Goal: Task Accomplishment & Management: Complete application form

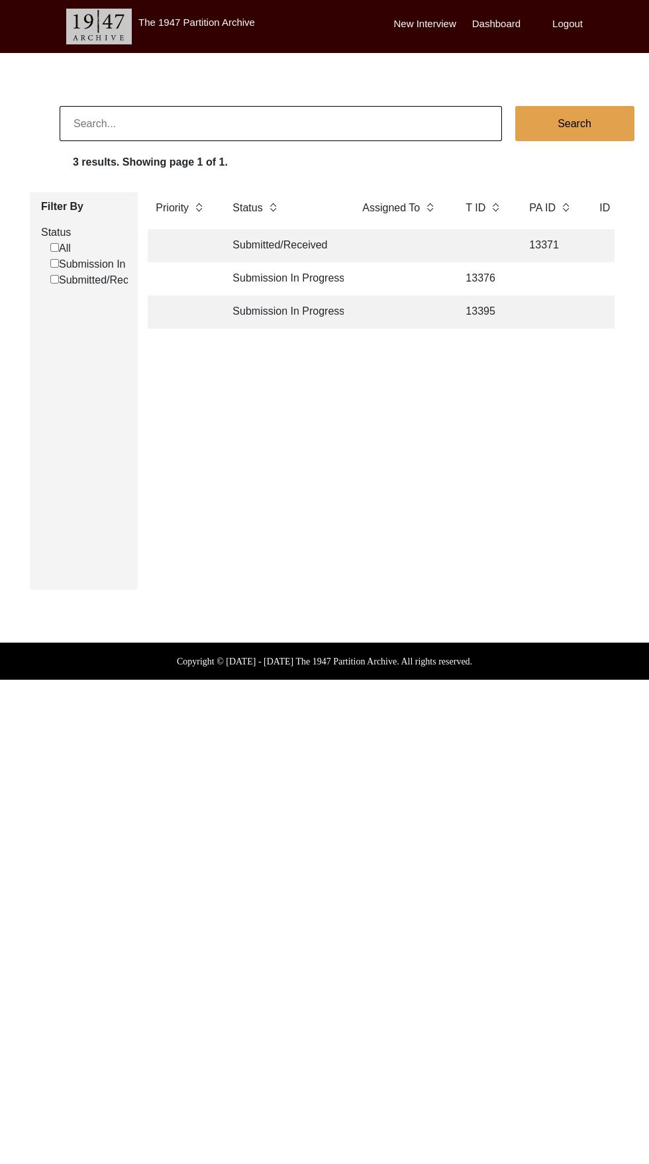
click at [321, 281] on td "Submission In Progress" at bounding box center [284, 278] width 119 height 33
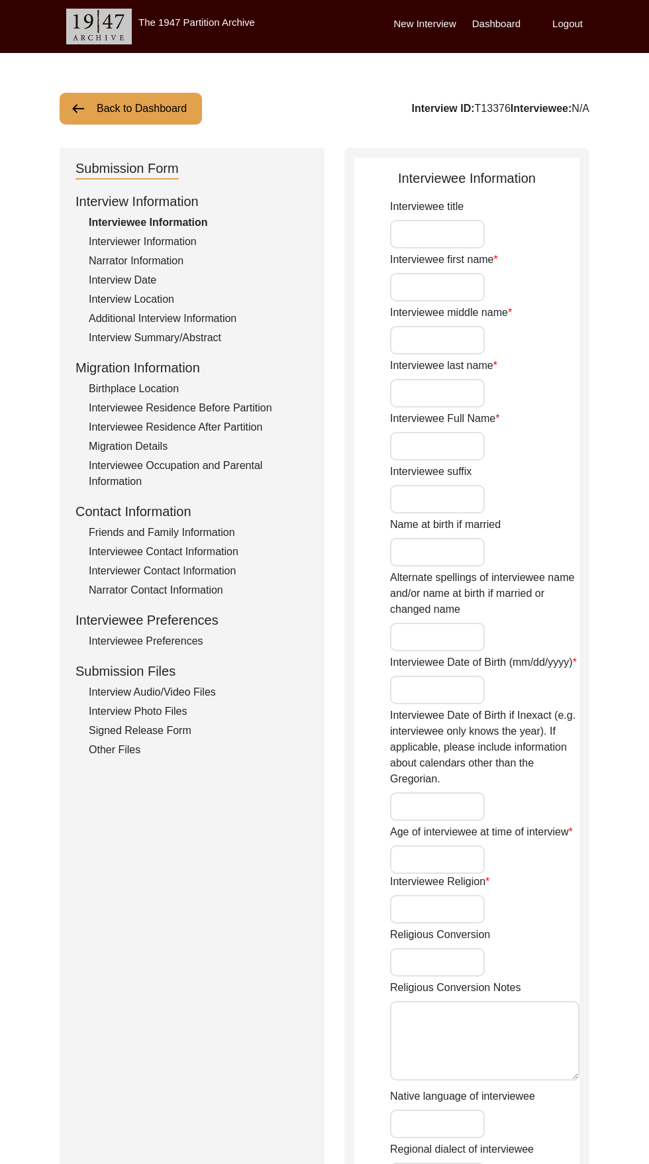
click at [460, 232] on input "Interviewee title" at bounding box center [437, 234] width 95 height 28
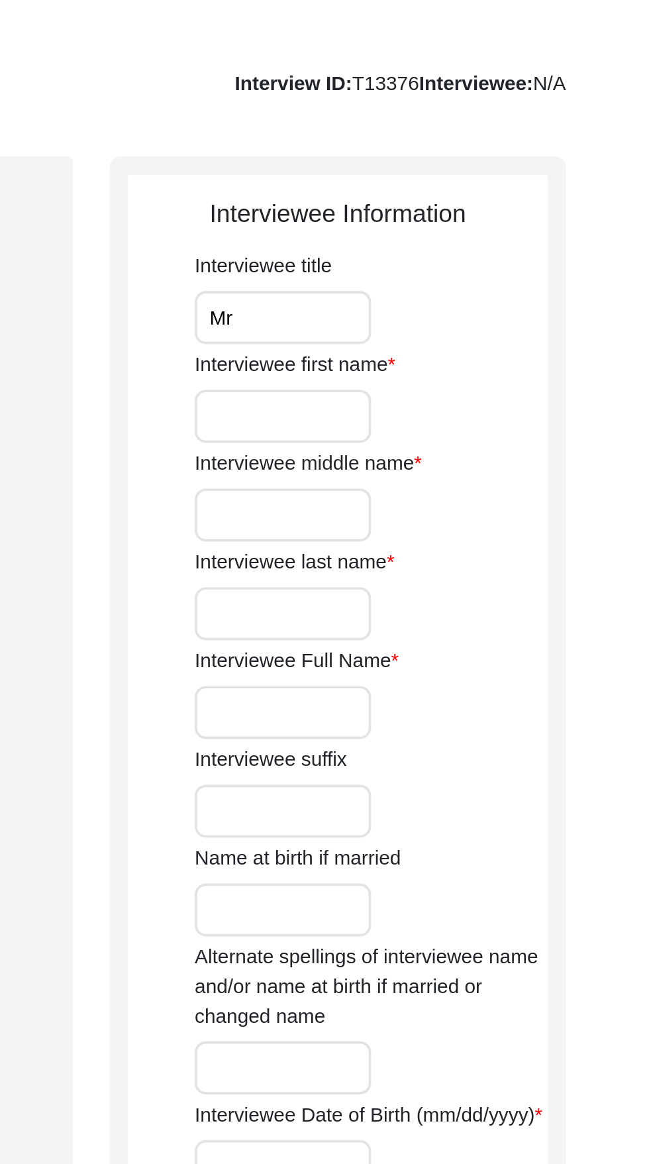
click at [452, 265] on label "Interviewee first name" at bounding box center [444, 260] width 108 height 16
click at [452, 273] on input "Interviewee first name" at bounding box center [437, 287] width 95 height 28
click at [438, 238] on input "Mr" at bounding box center [437, 234] width 95 height 28
type input "M"
click at [454, 285] on input "Interviewee first name" at bounding box center [437, 287] width 95 height 28
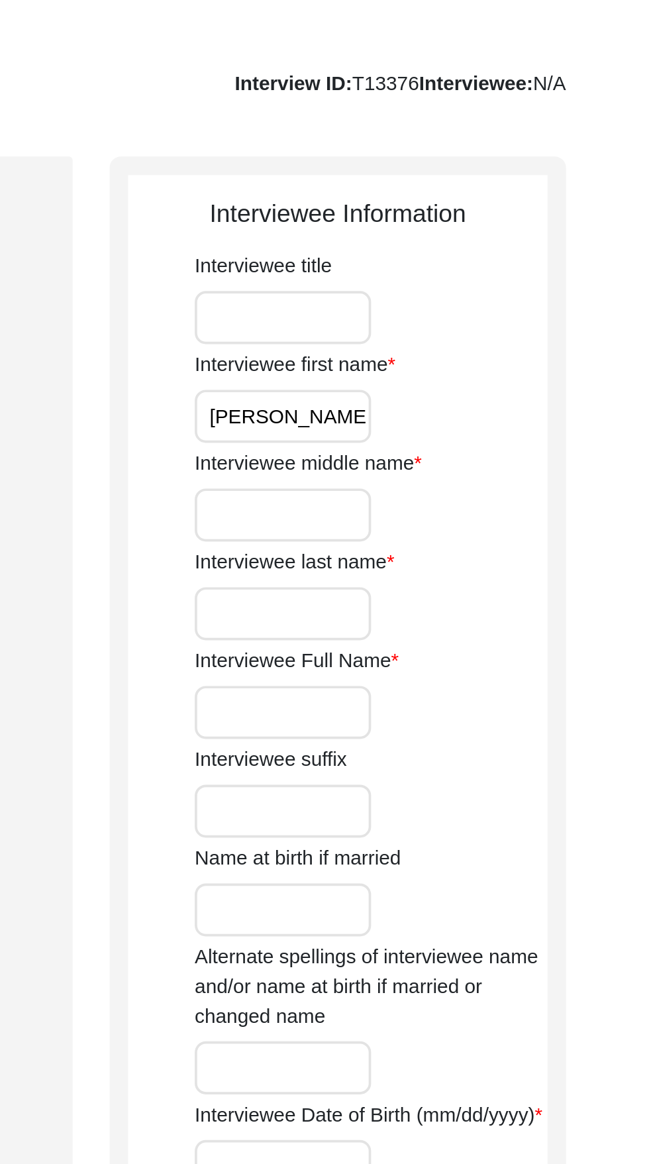
type input "[PERSON_NAME]"
click at [444, 337] on input "Interviewee middle name" at bounding box center [437, 340] width 95 height 28
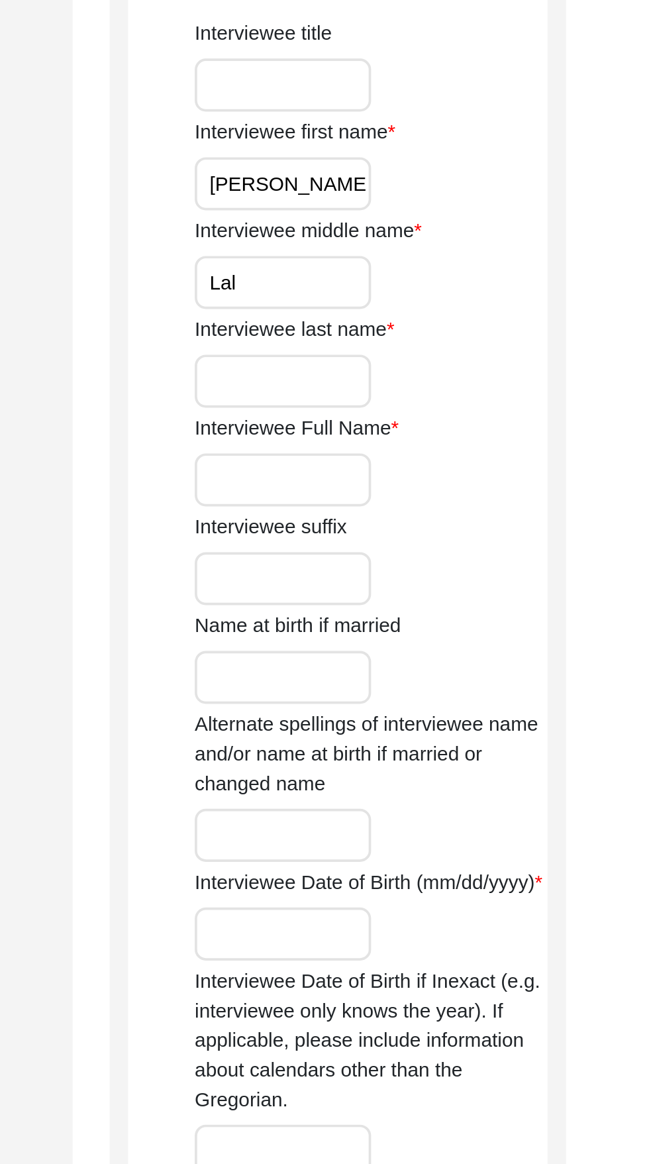
type input "Lal"
click at [442, 397] on input "Interviewee last name" at bounding box center [437, 393] width 95 height 28
type input "Khurana"
click at [452, 470] on label "Interviewee suffix" at bounding box center [430, 472] width 81 height 16
click at [452, 485] on input "Interviewee suffix" at bounding box center [437, 499] width 95 height 28
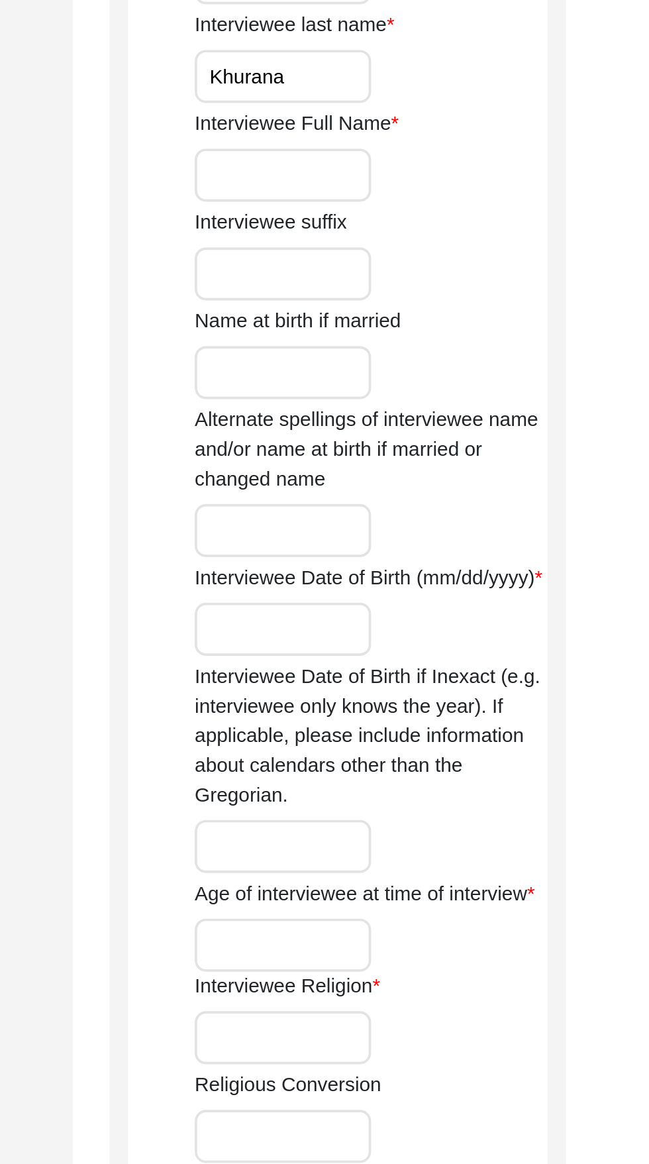
click at [441, 600] on label "Alternate spellings of interviewee name and/or name at birth if married or chan…" at bounding box center [484, 594] width 189 height 48
click at [441, 623] on input "Alternate spellings of interviewee name and/or name at birth if married or chan…" at bounding box center [437, 637] width 95 height 28
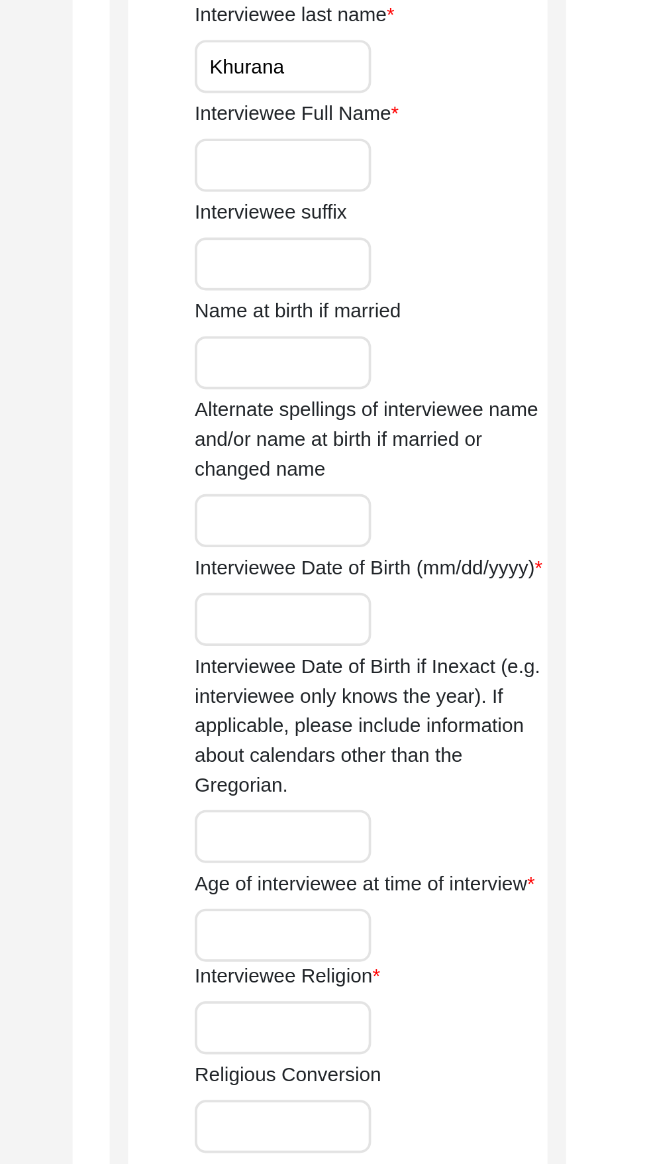
click at [445, 446] on input "Interviewee Full Name" at bounding box center [437, 446] width 95 height 28
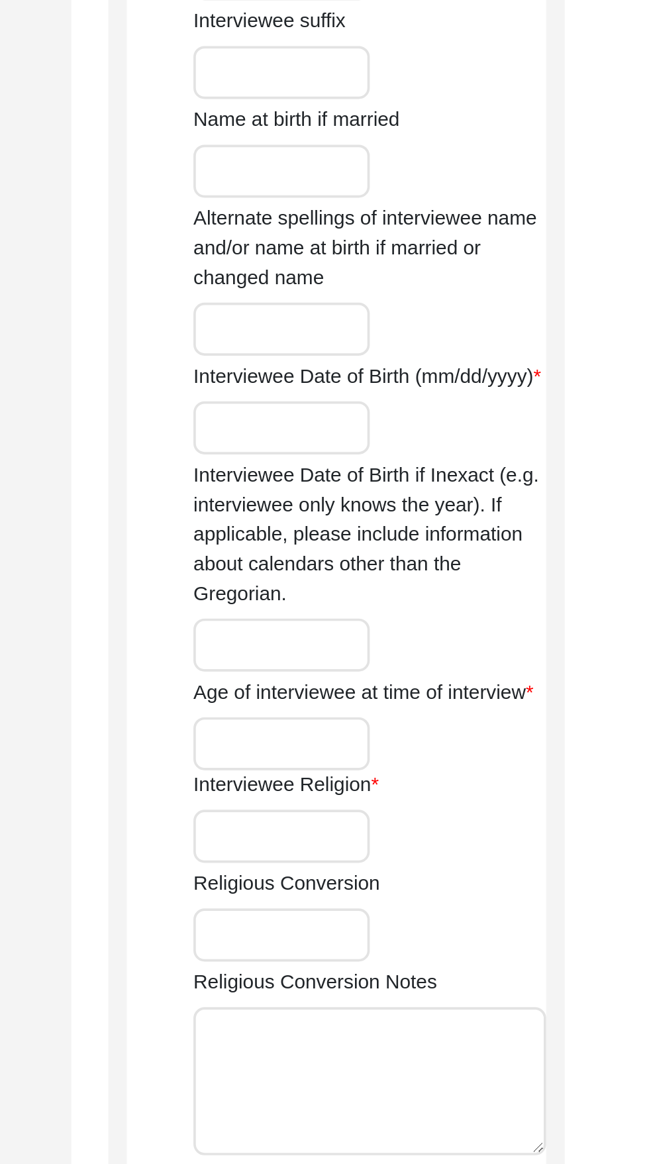
type input "[PERSON_NAME] [PERSON_NAME]"
click at [415, 704] on input "Interviewee Date of Birth (mm/dd/yyyy)" at bounding box center [437, 690] width 95 height 28
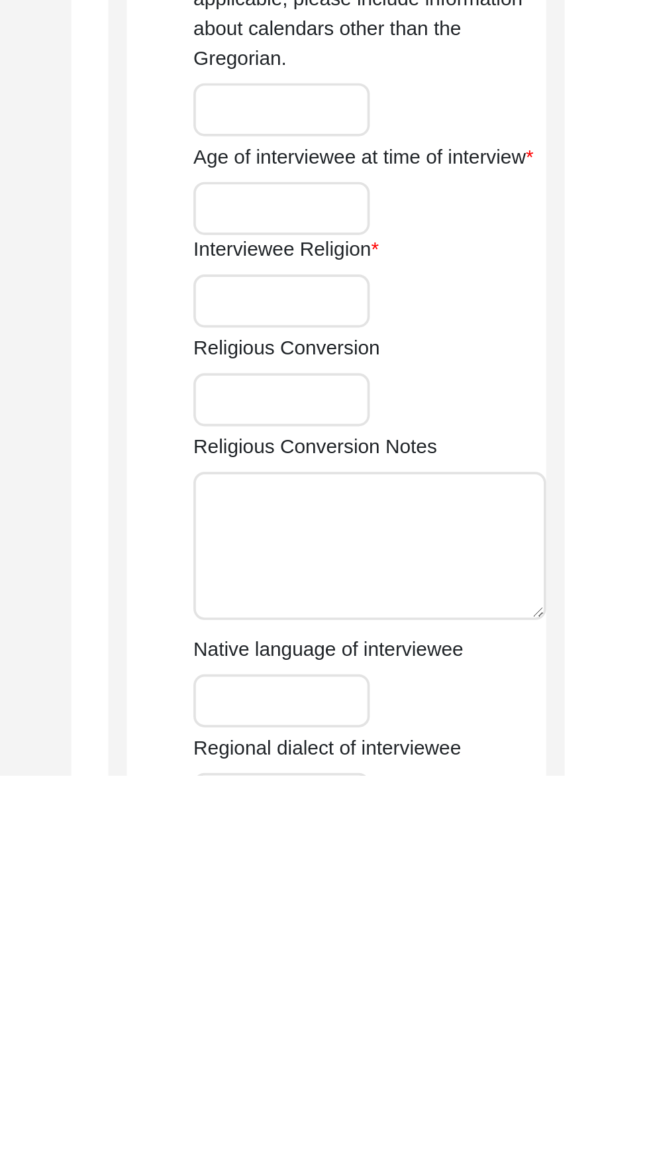
type input "[DATE]"
click at [425, 874] on input "Age of interviewee at time of interview" at bounding box center [437, 859] width 95 height 28
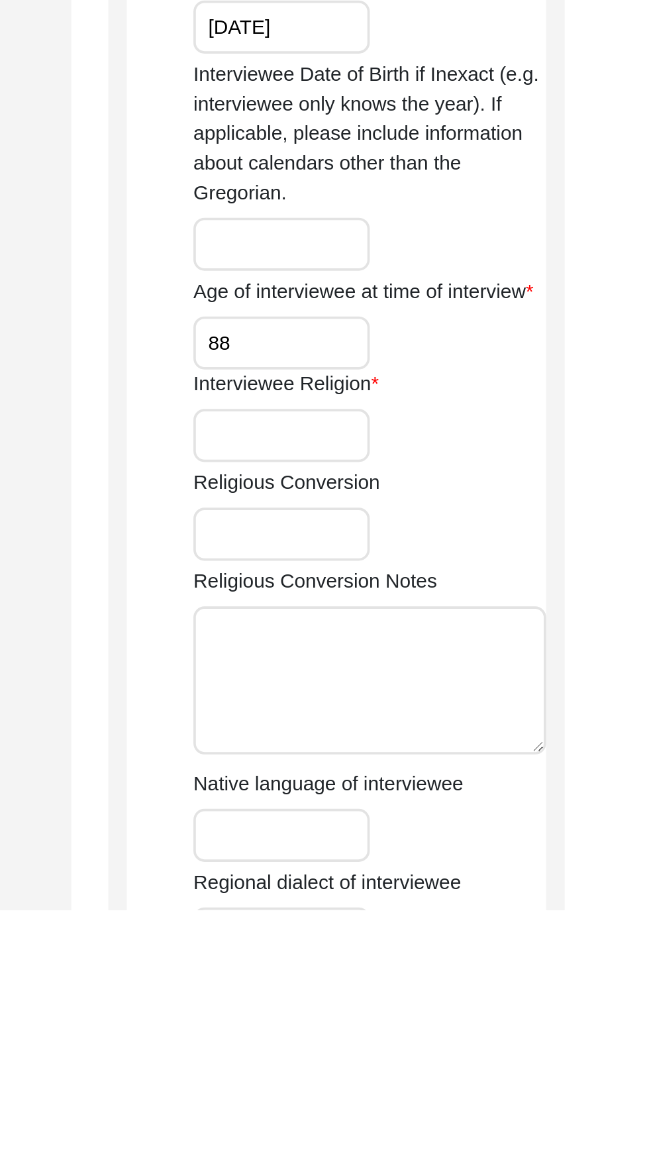
type input "88"
click at [463, 923] on input "Interviewee Religion" at bounding box center [437, 909] width 95 height 28
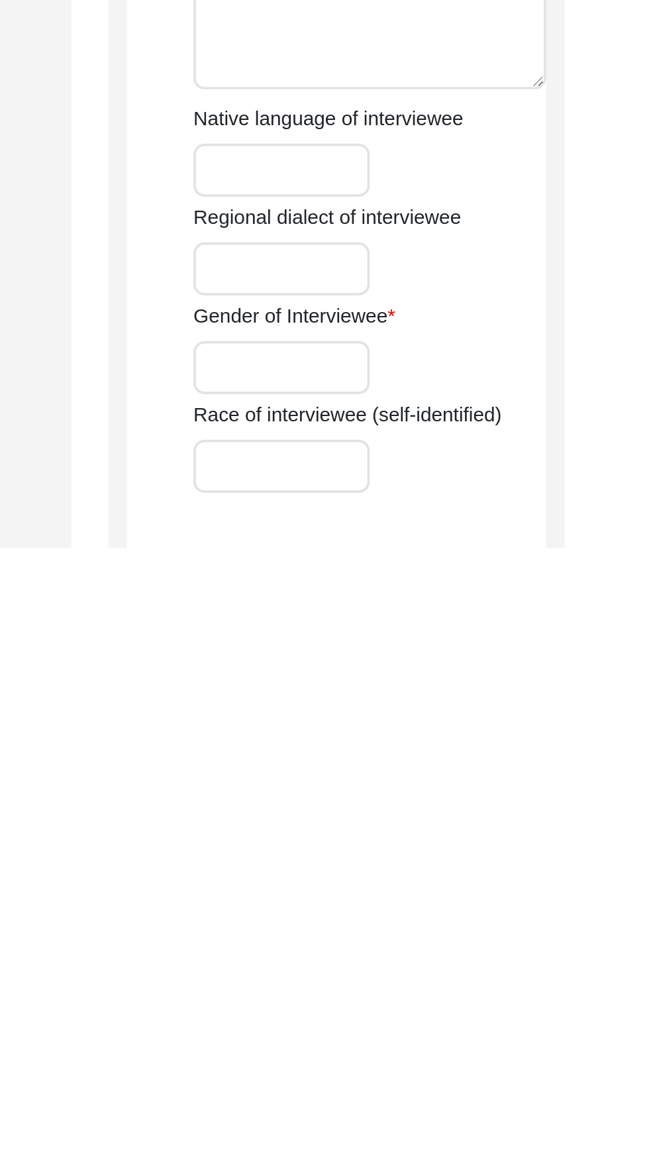
scroll to position [165, 0]
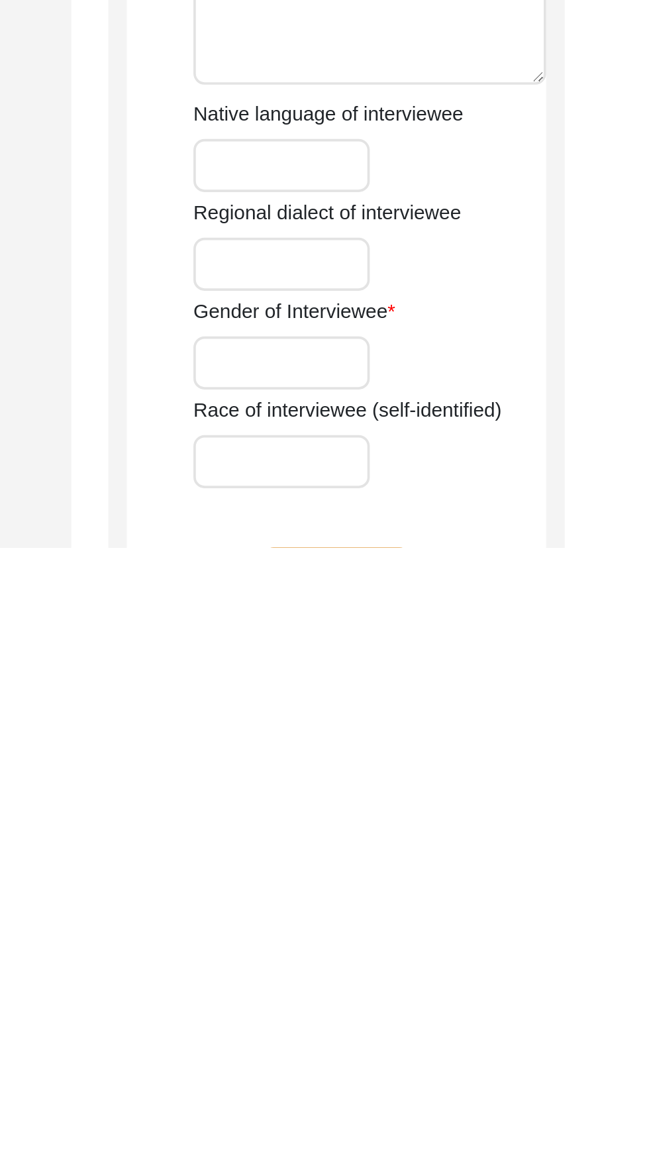
type input "[DEMOGRAPHIC_DATA]"
click at [457, 939] on label "Native language of interviewee" at bounding box center [462, 931] width 145 height 16
click at [457, 949] on input "Native language of interviewee" at bounding box center [437, 958] width 95 height 28
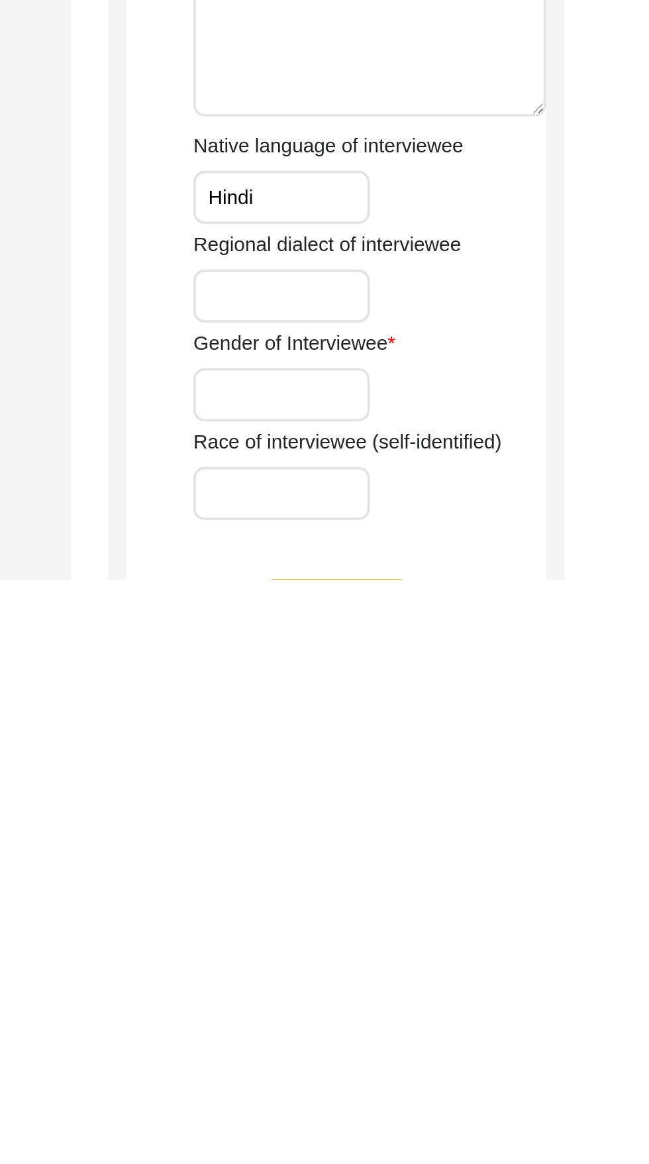
type input "Hindi"
click at [454, 1079] on input "Gender of Interviewee" at bounding box center [437, 1064] width 95 height 28
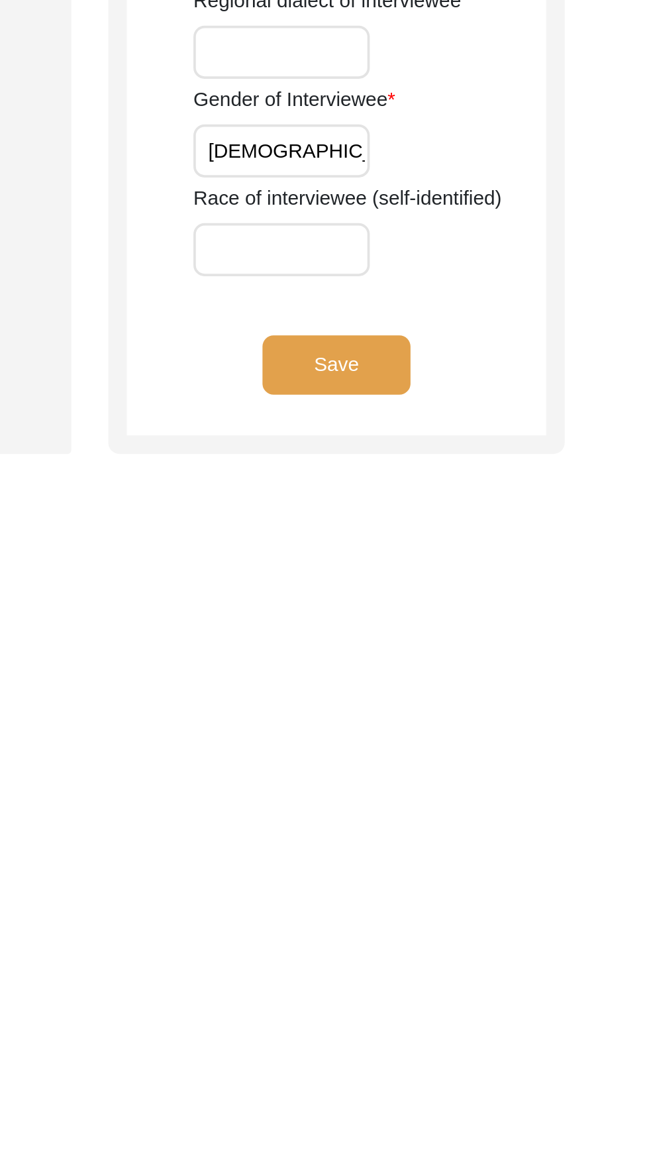
scroll to position [282, 0]
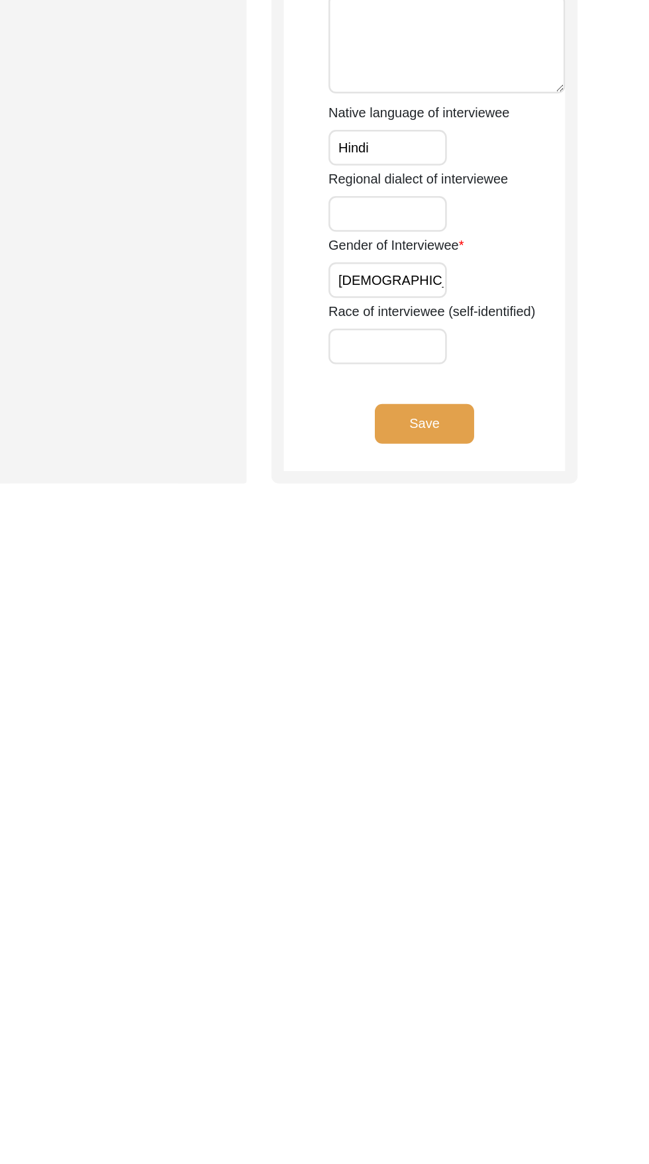
type input "[DEMOGRAPHIC_DATA]"
click at [467, 1079] on button "Save" at bounding box center [466, 1063] width 79 height 32
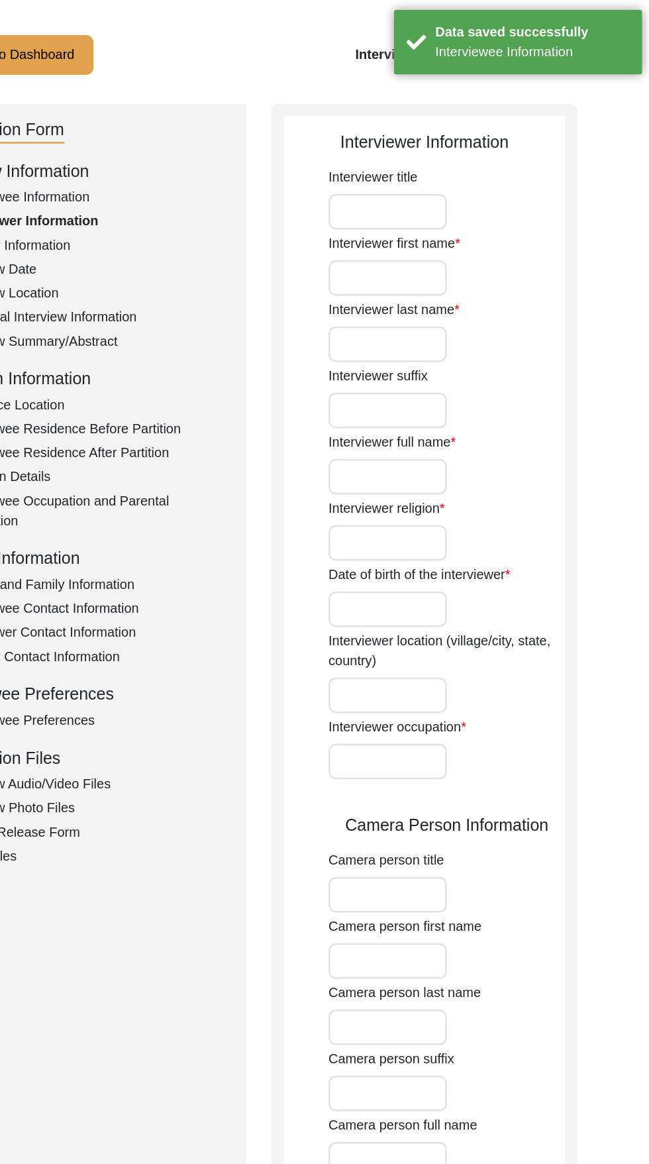
scroll to position [0, 0]
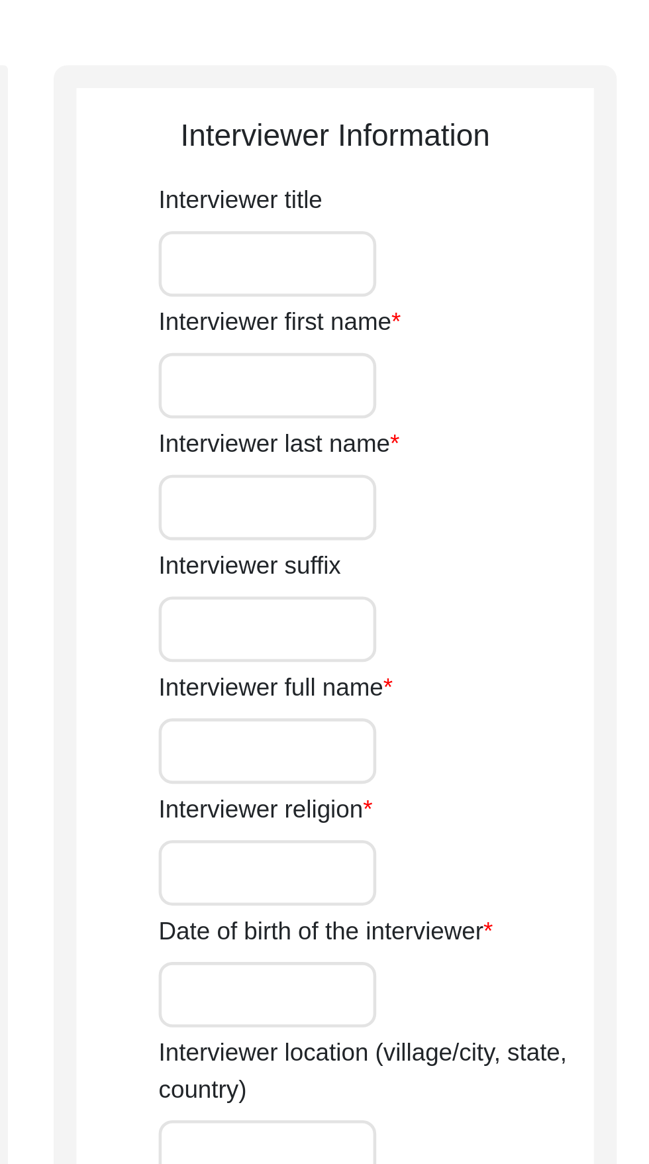
click at [451, 290] on input "Interviewer first name" at bounding box center [437, 287] width 95 height 28
type input "[PERSON_NAME]"
click at [461, 336] on input "Interviewer last name" at bounding box center [437, 340] width 95 height 28
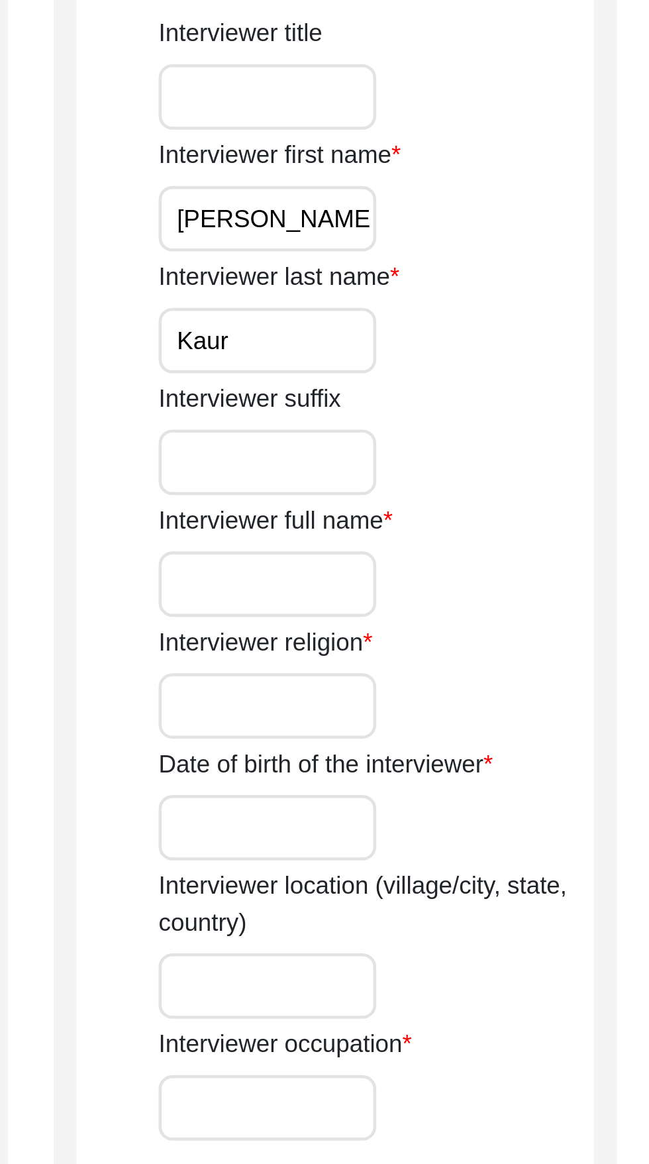
click at [439, 397] on input "Interviewer suffix" at bounding box center [437, 393] width 95 height 28
click at [444, 343] on input "Kaur" at bounding box center [437, 340] width 95 height 28
click at [446, 341] on input "Kaur" at bounding box center [437, 340] width 95 height 28
type input "K"
click at [467, 289] on input "[PERSON_NAME]" at bounding box center [437, 287] width 95 height 28
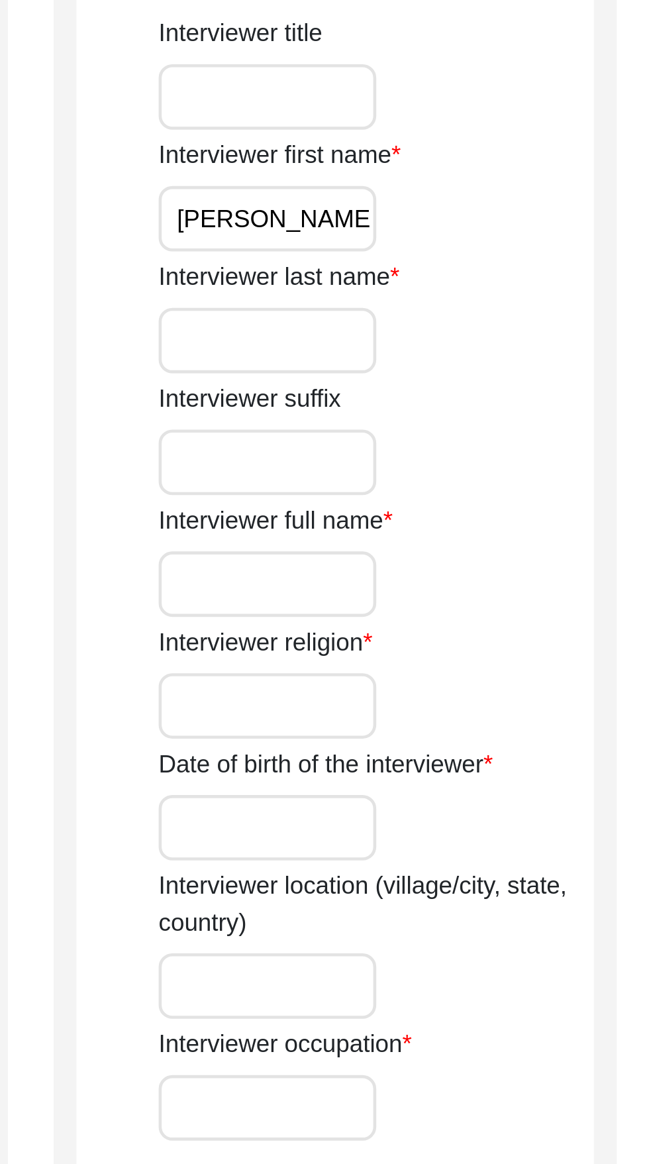
type input "[PERSON_NAME]"
click at [464, 344] on input "Interviewer last name" at bounding box center [437, 340] width 95 height 28
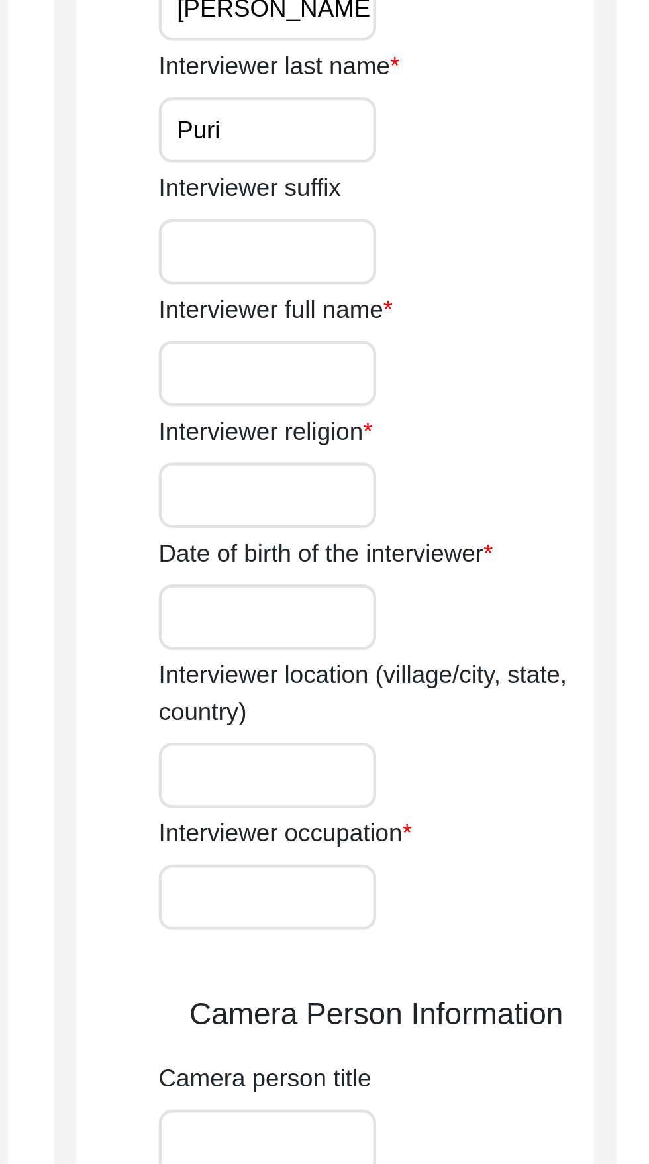
type input "Puri"
click at [452, 446] on input "Interviewer full name" at bounding box center [437, 446] width 95 height 28
type input "[PERSON_NAME] Puri"
click at [411, 503] on input "Interviewer religion" at bounding box center [437, 499] width 95 height 28
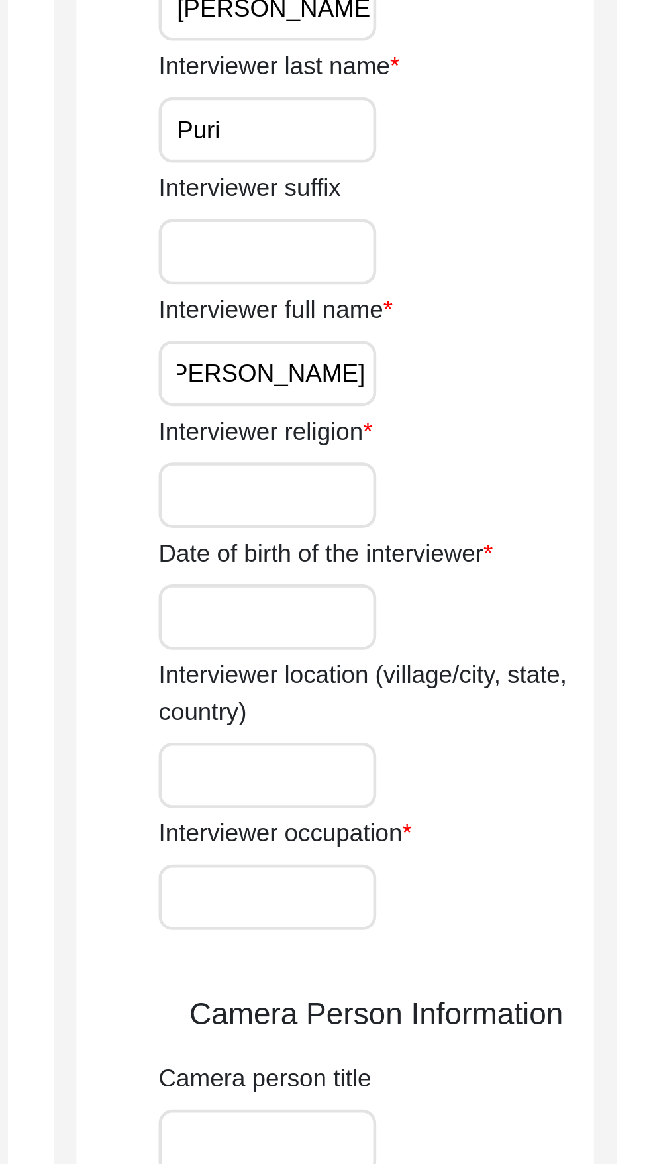
scroll to position [0, 0]
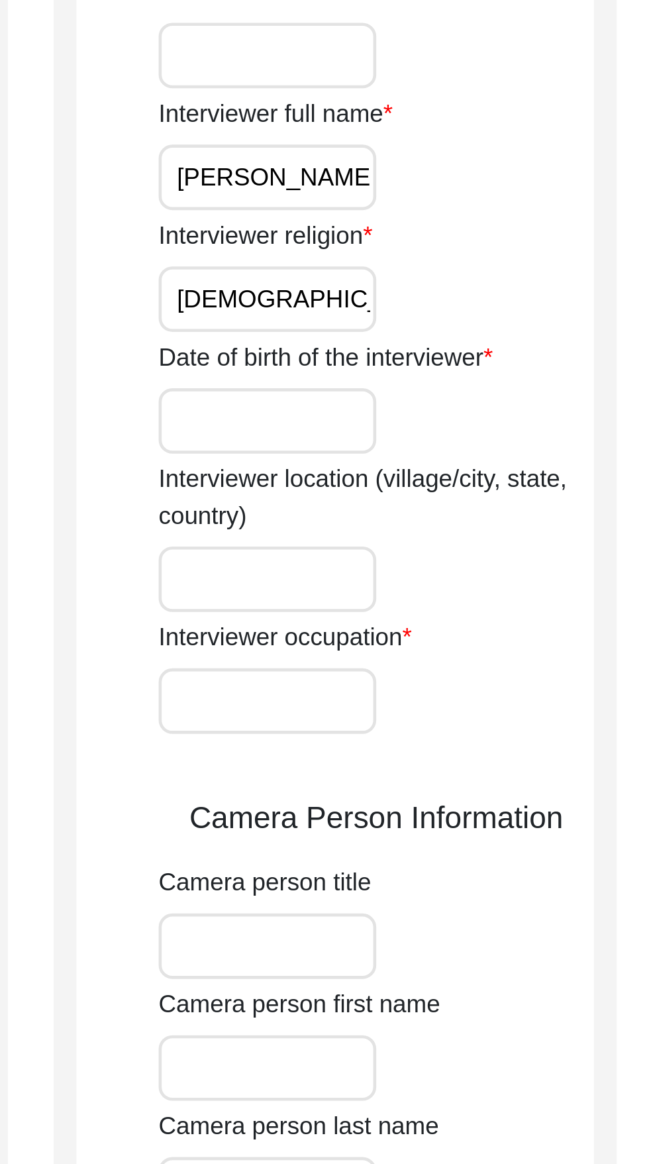
type input "[DEMOGRAPHIC_DATA]"
click at [466, 554] on input "Date of birth of the interviewer" at bounding box center [437, 552] width 95 height 28
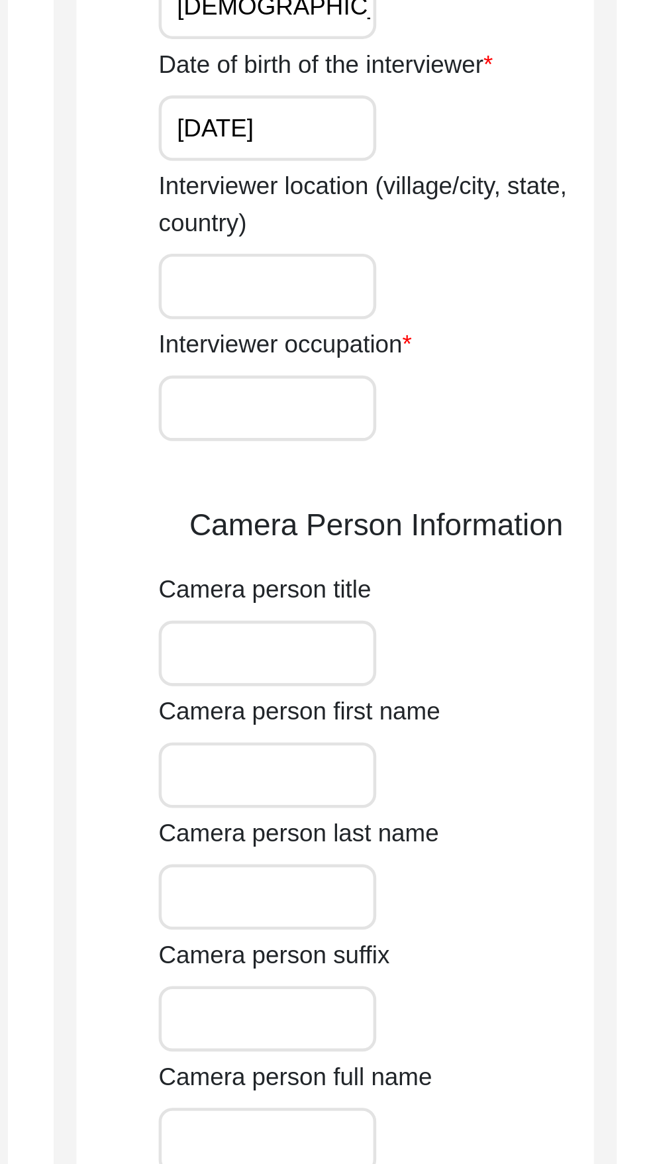
type input "[DATE]"
click at [449, 623] on input "Interviewer location (village/city, state, country)" at bounding box center [437, 621] width 95 height 28
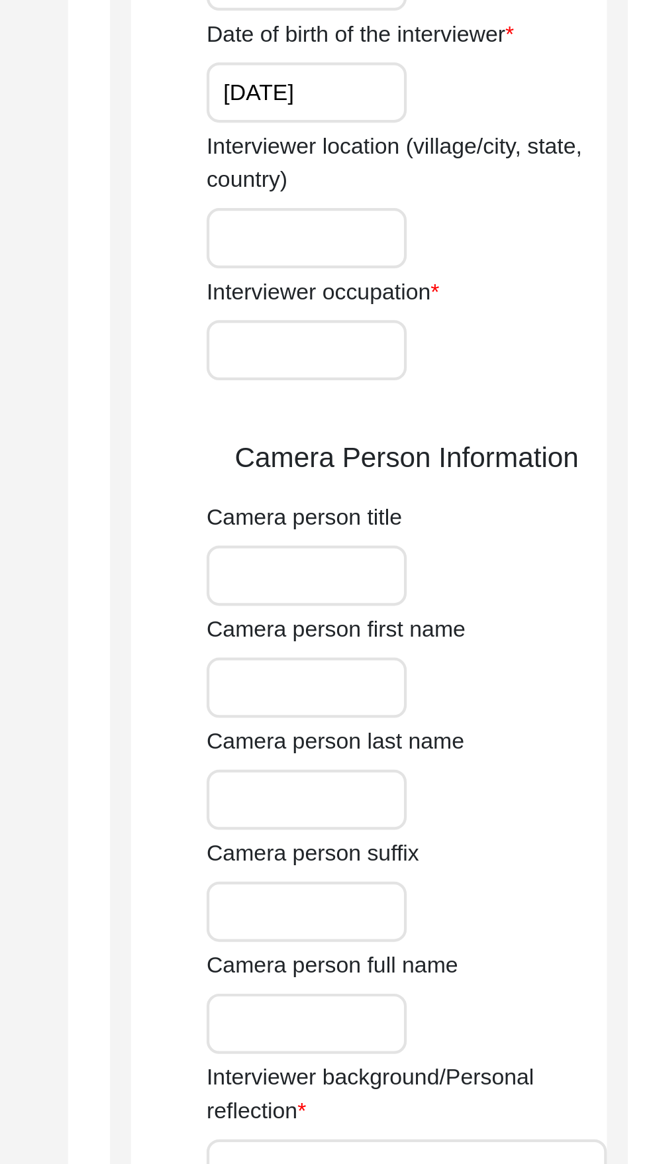
click at [448, 679] on input "Interviewer occupation" at bounding box center [437, 674] width 95 height 28
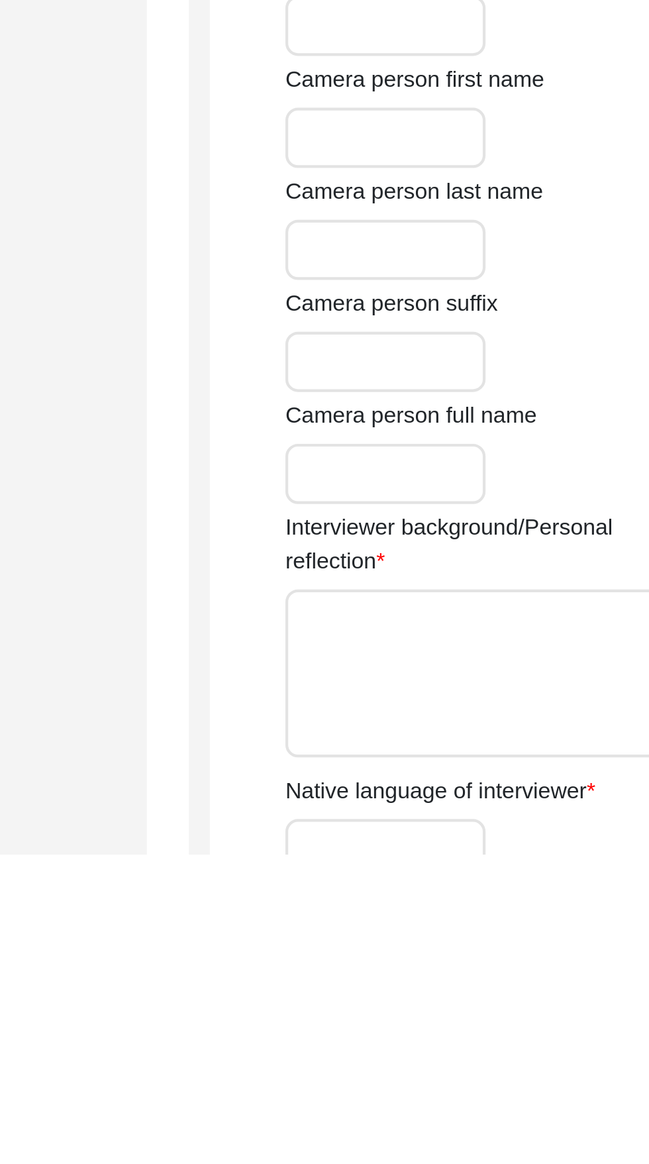
scroll to position [9, 0]
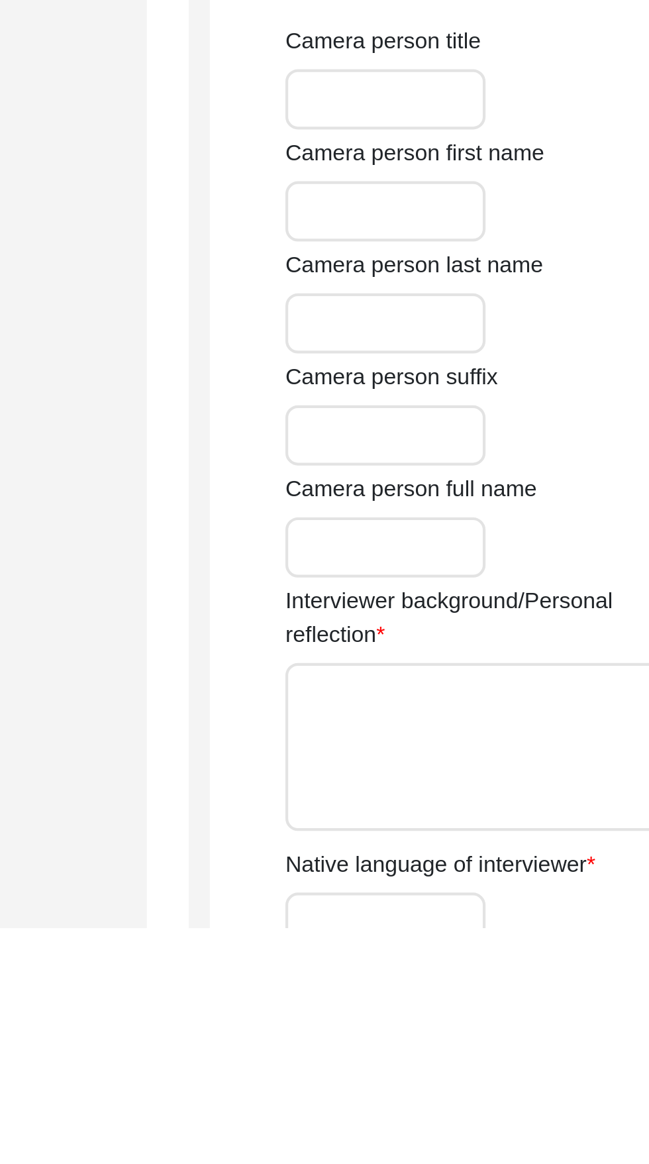
type input "Student"
click at [444, 826] on input "Camera person first name" at bounding box center [437, 825] width 95 height 28
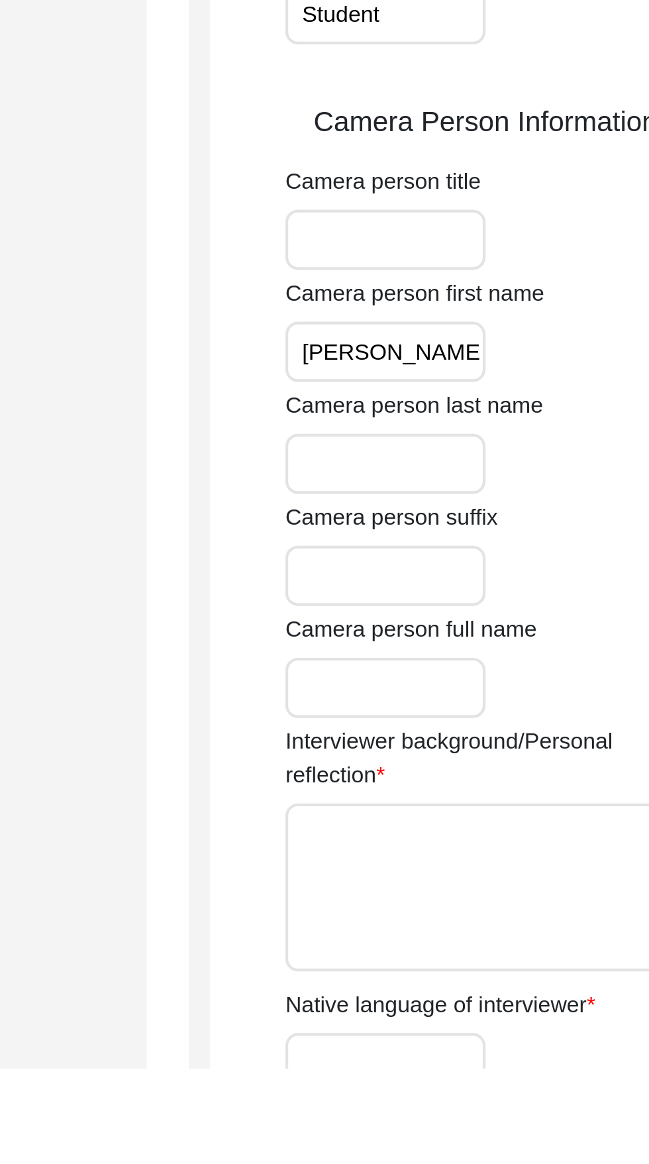
type input "[PERSON_NAME]"
click at [454, 880] on input "Camera person last name" at bounding box center [437, 878] width 95 height 28
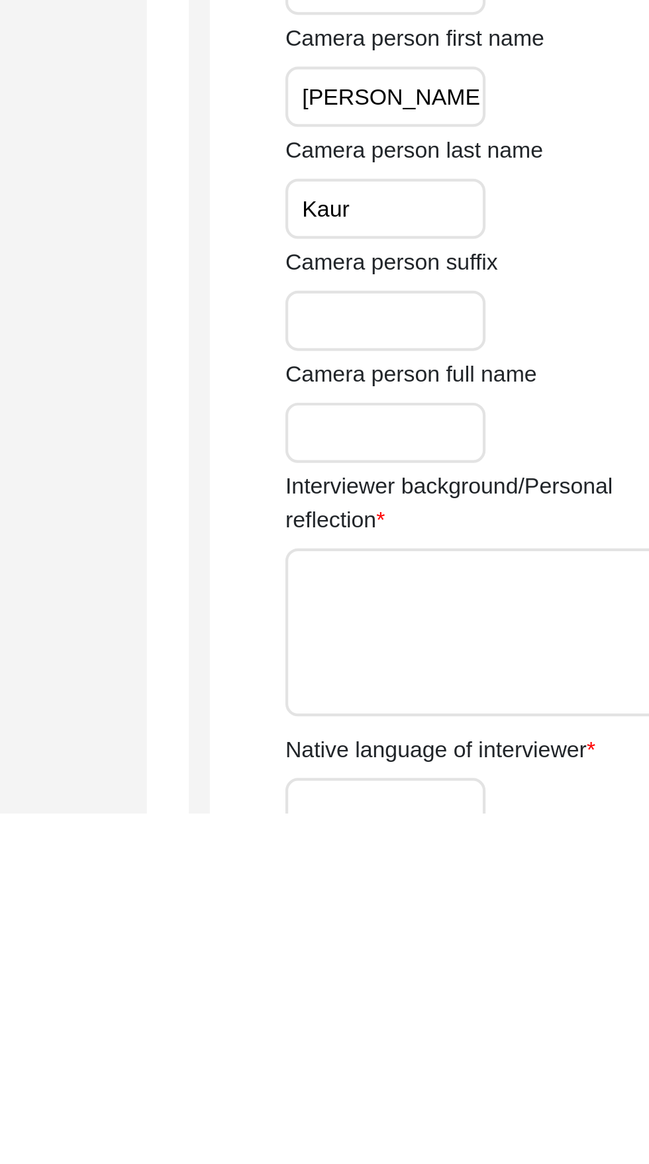
type input "Kaur"
click at [451, 982] on input "Camera person full name" at bounding box center [437, 984] width 95 height 28
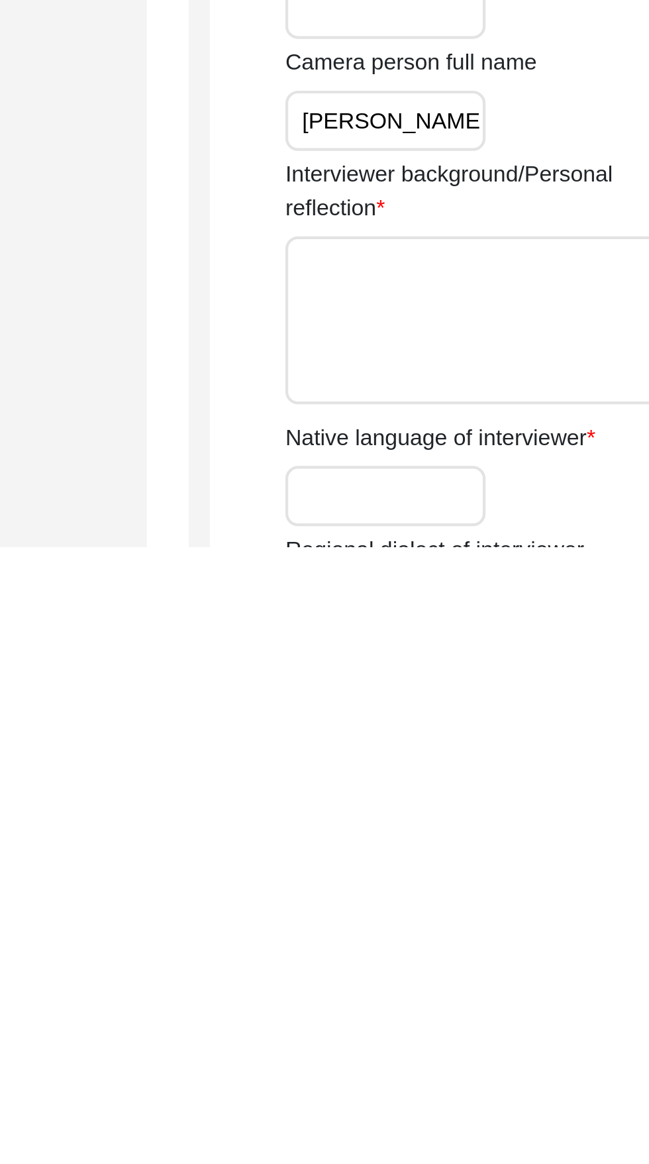
scroll to position [30, 0]
type input "[PERSON_NAME]"
click at [446, 1137] on input "Native language of interviewer" at bounding box center [437, 1139] width 95 height 28
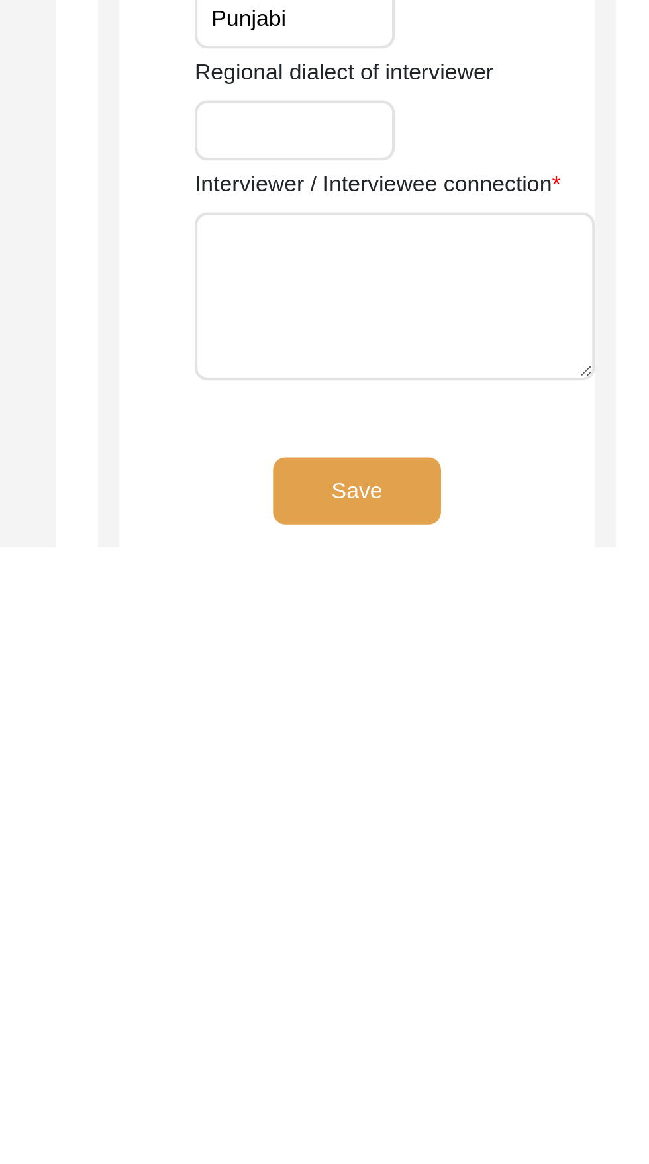
scroll to position [261, 0]
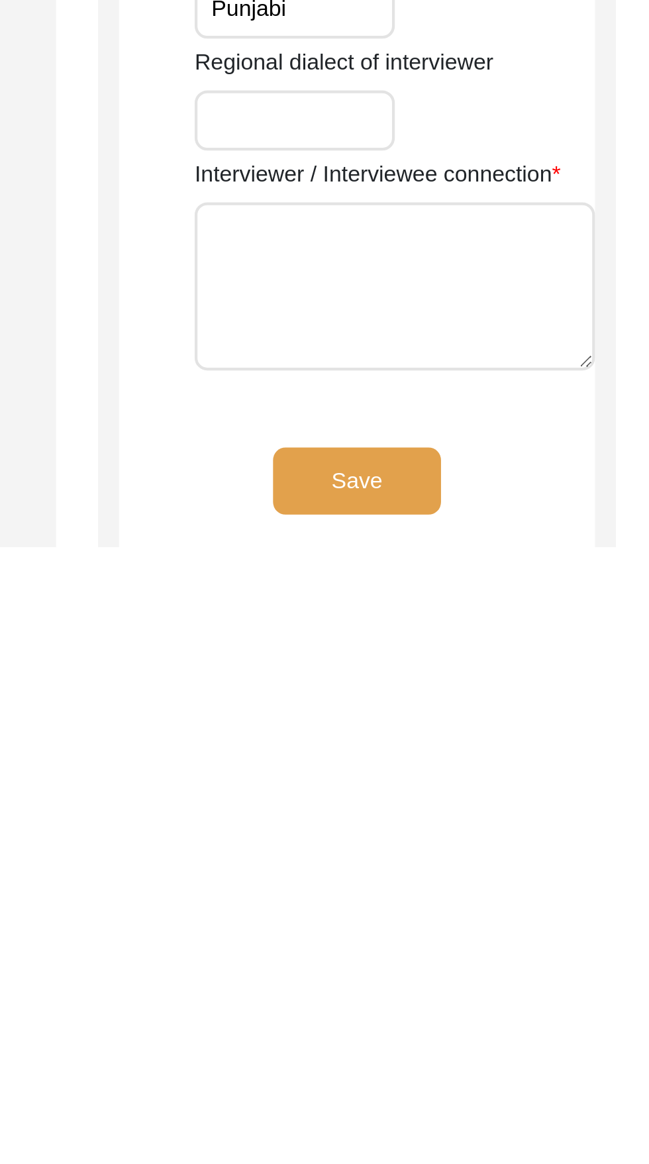
type input "Punjabi"
click at [432, 1017] on textarea "Interviewer / Interviewee connection" at bounding box center [484, 1040] width 189 height 79
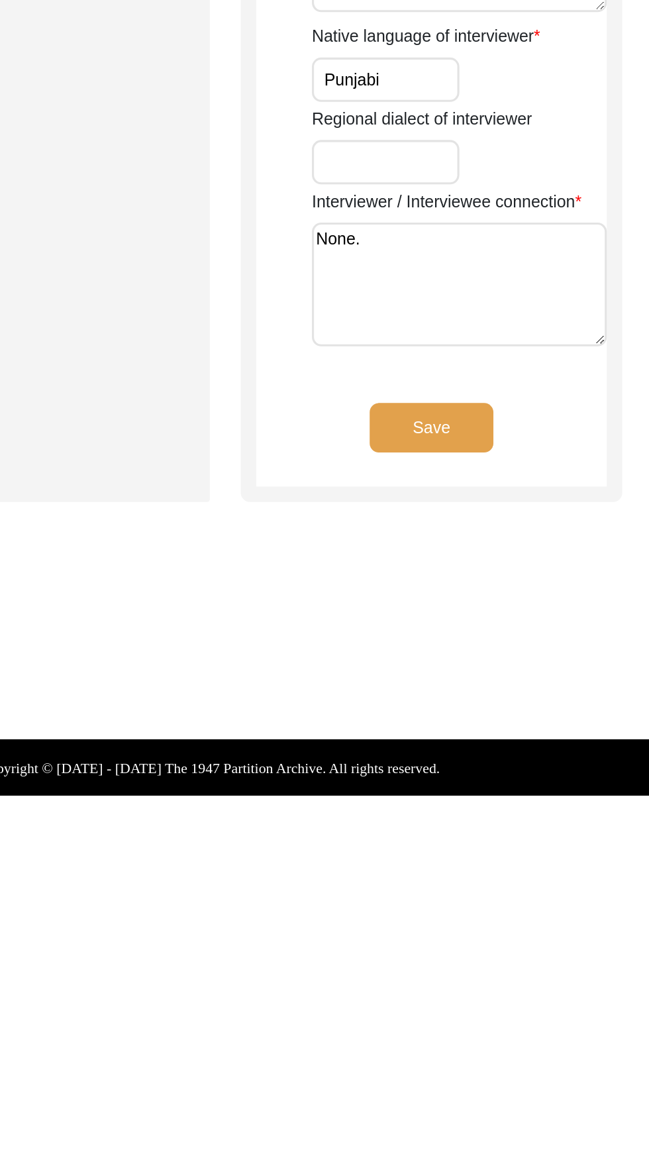
scroll to position [466, 0]
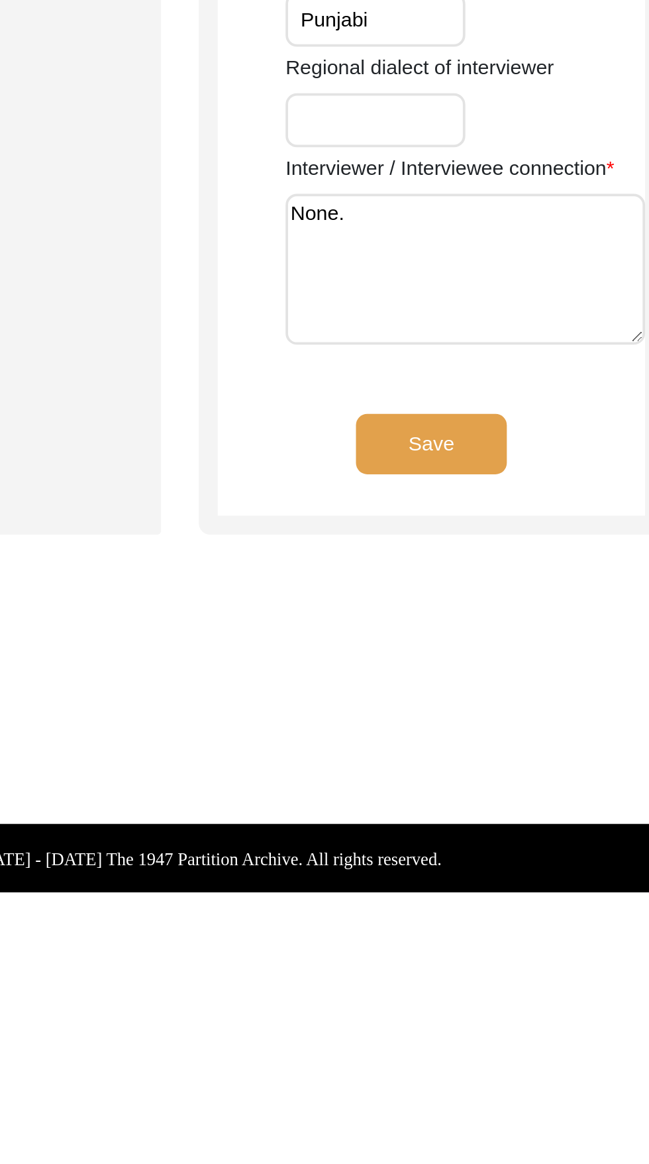
type textarea "None."
click at [483, 937] on button "Save" at bounding box center [466, 928] width 79 height 32
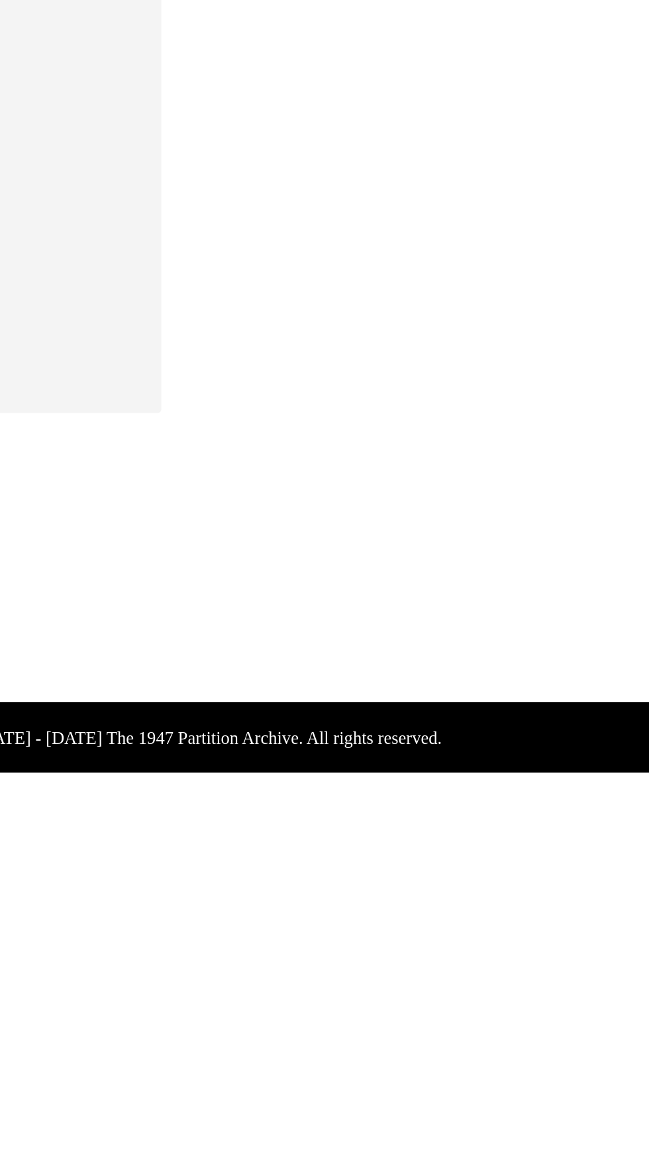
scroll to position [0, 0]
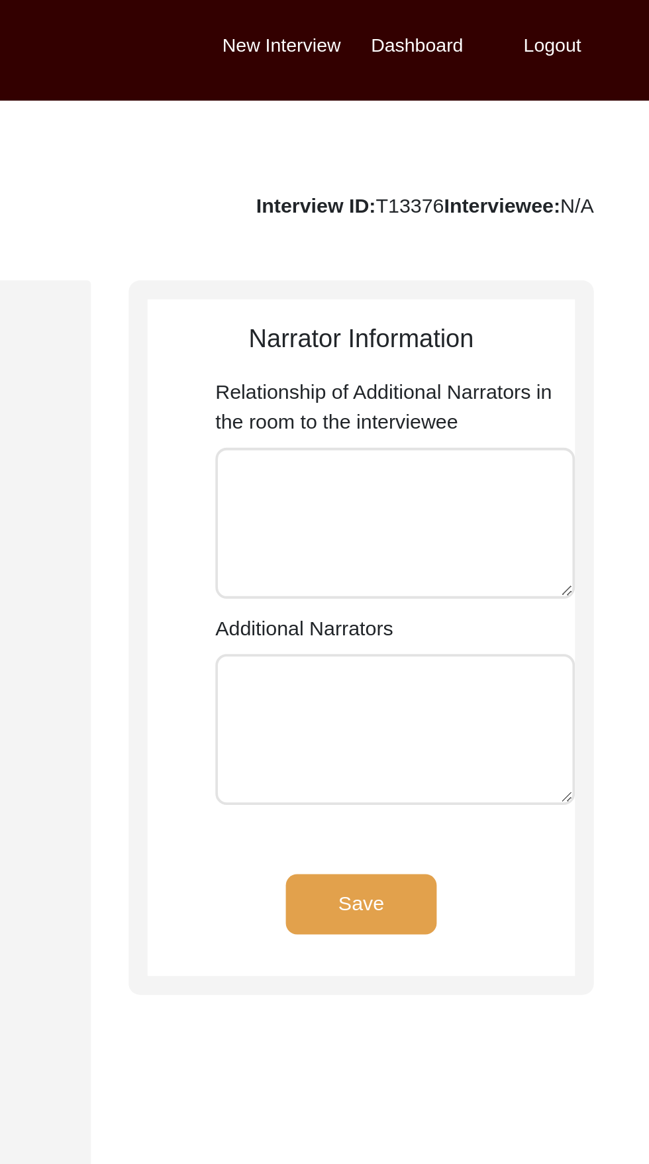
click at [425, 292] on textarea "Relationship of Additional Narrators in the room to the interviewee" at bounding box center [484, 275] width 189 height 79
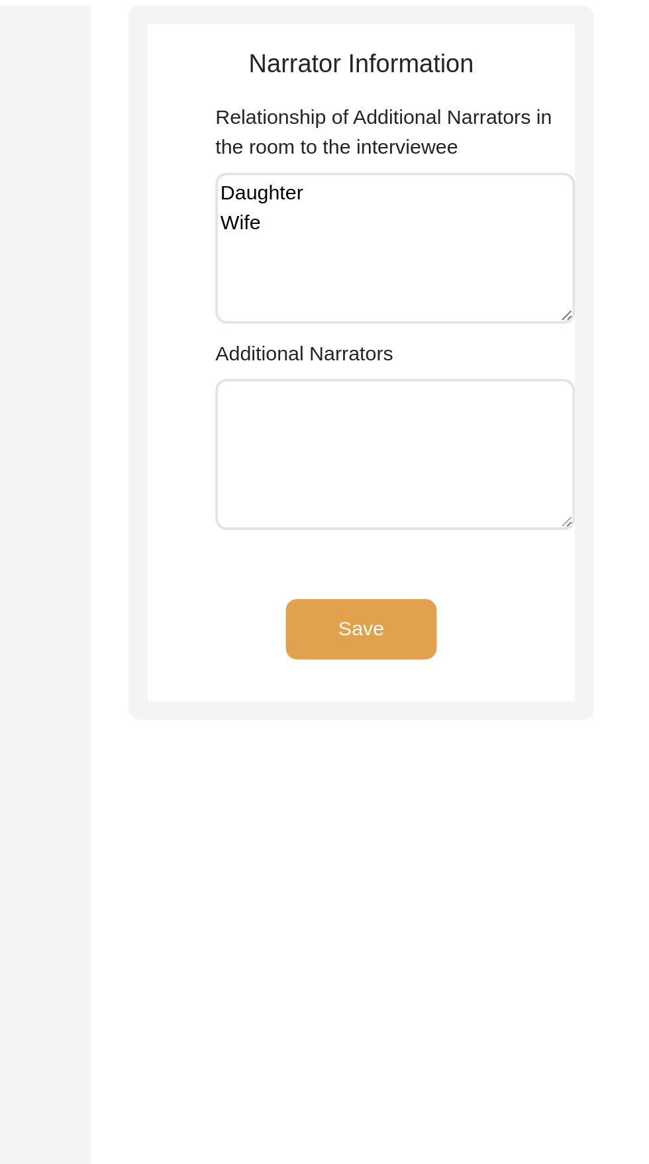
type textarea "Daughter Wife"
click at [495, 379] on textarea "Additional Narrators" at bounding box center [484, 383] width 189 height 79
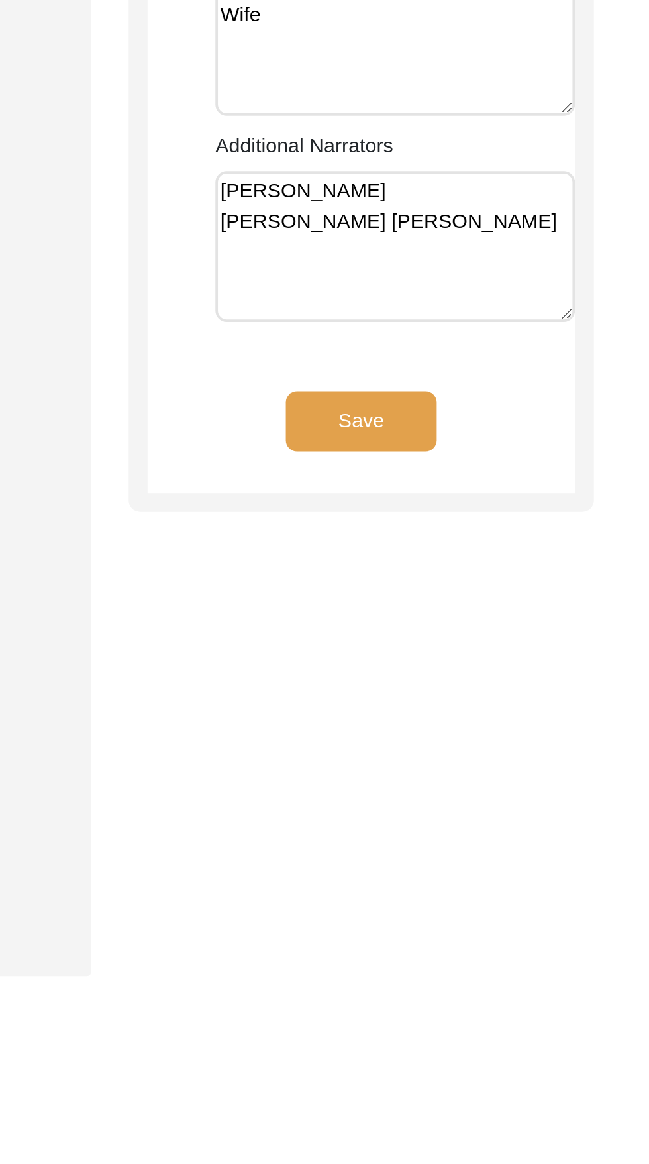
type textarea "[PERSON_NAME] [PERSON_NAME] [PERSON_NAME]"
click at [493, 478] on button "Save" at bounding box center [466, 476] width 79 height 32
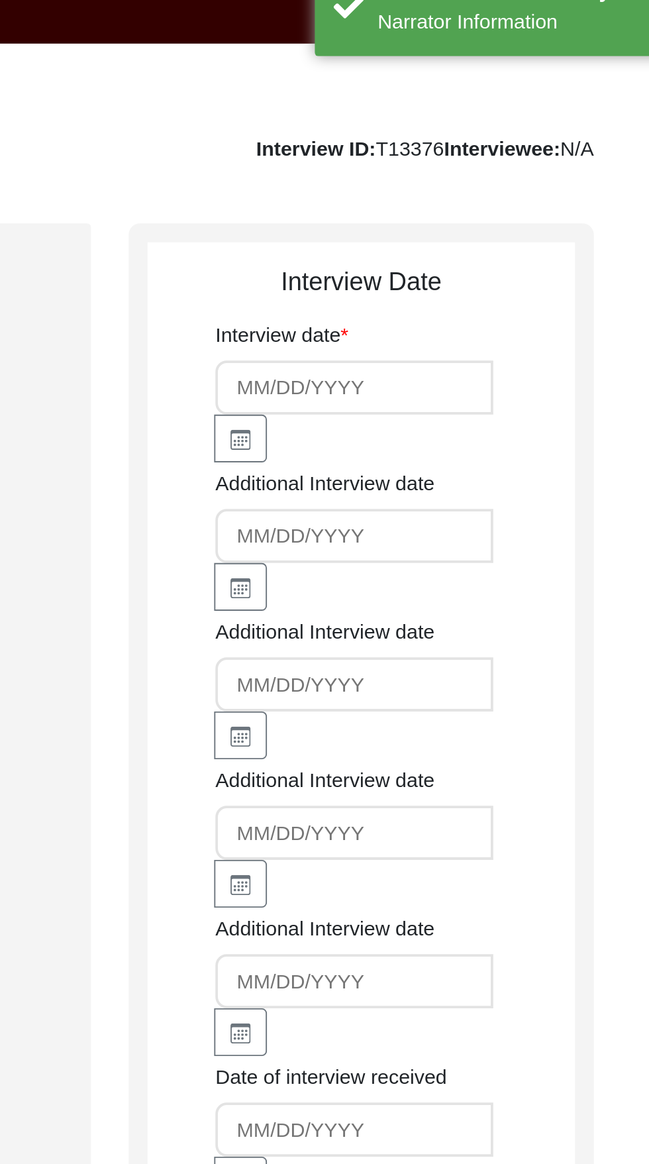
click at [499, 235] on input at bounding box center [463, 234] width 146 height 28
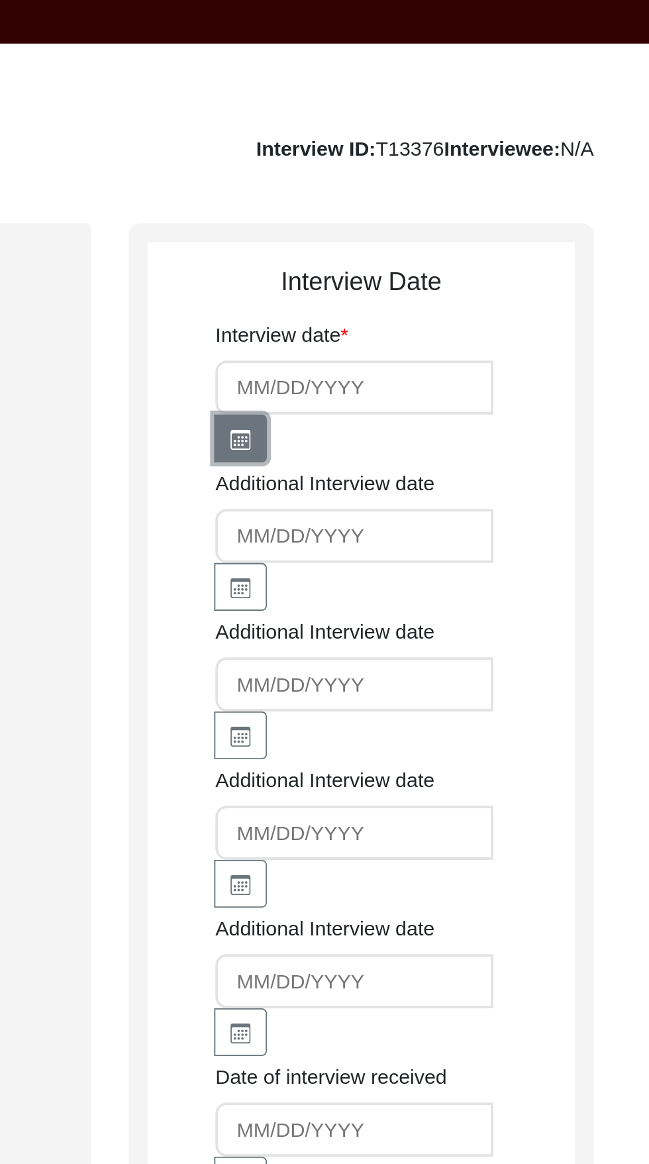
click at [413, 262] on button "button" at bounding box center [403, 260] width 28 height 25
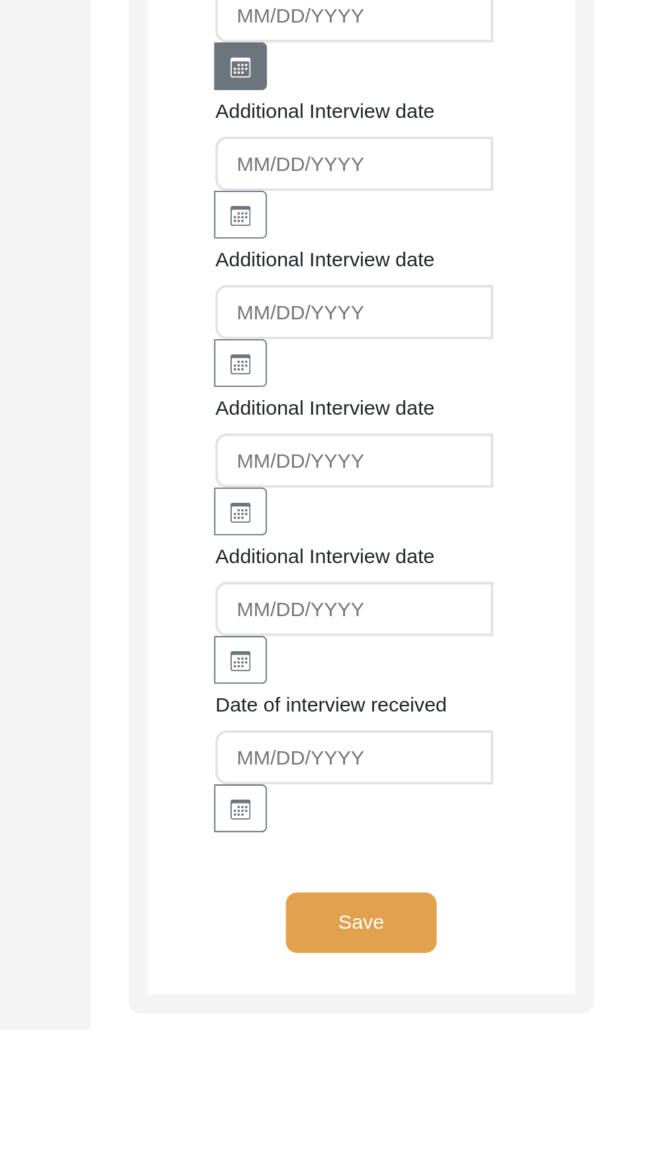
select select "9"
select select "2025"
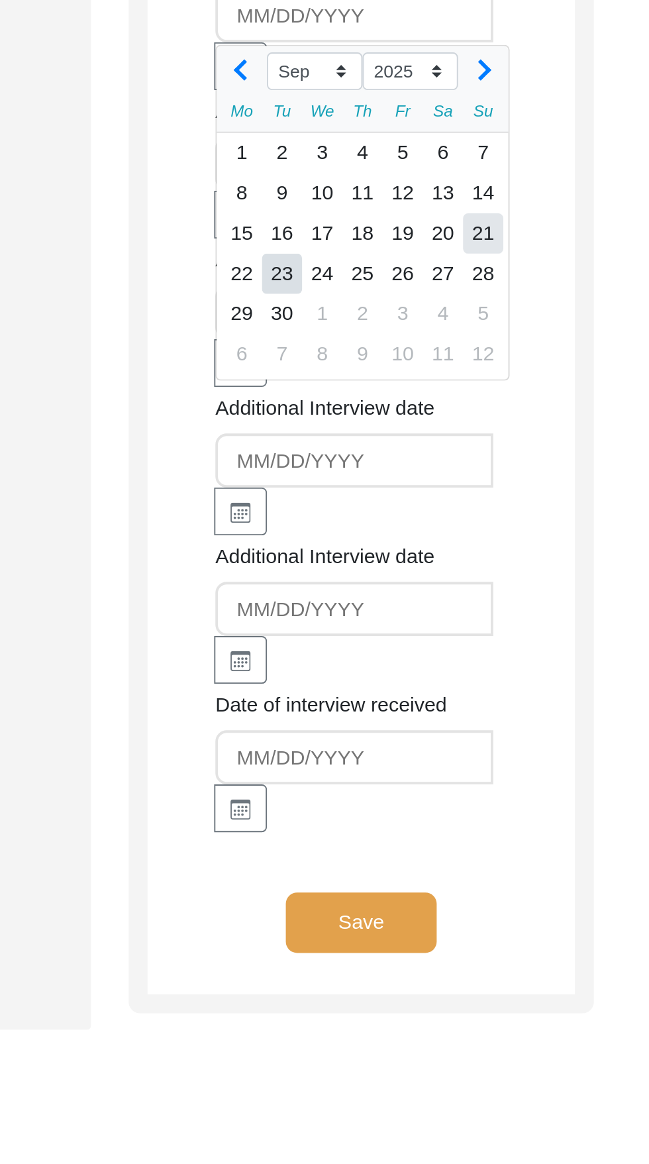
click at [531, 344] on div "21" at bounding box center [531, 348] width 21 height 21
type input "[DATE]"
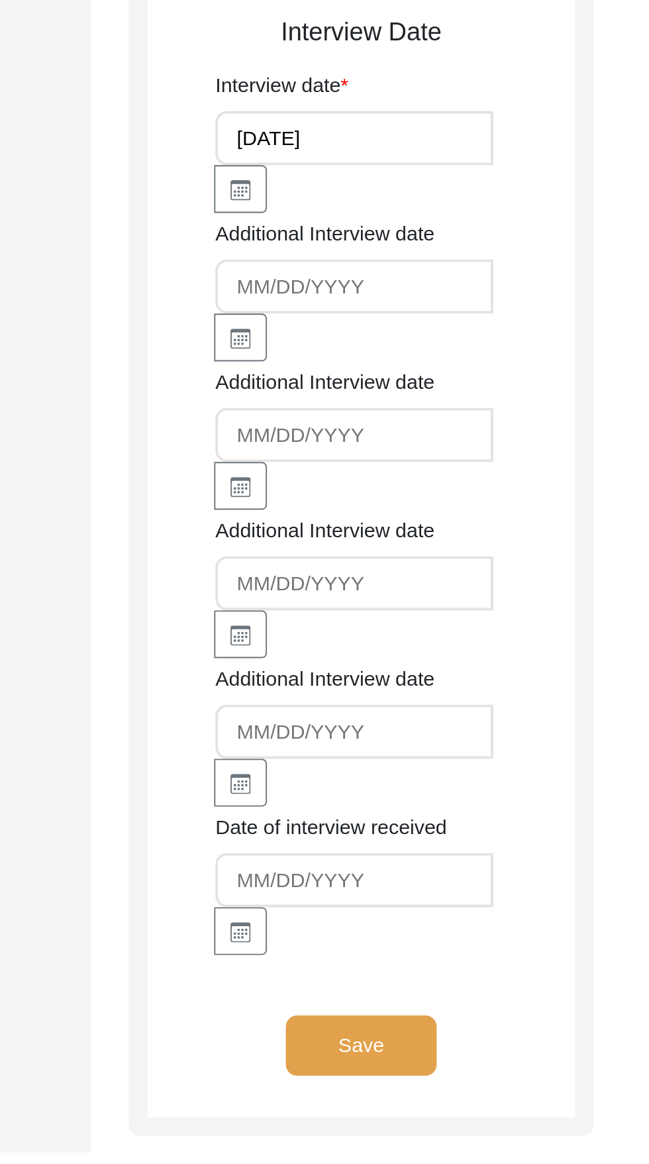
click at [475, 711] on button "Save" at bounding box center [466, 712] width 79 height 32
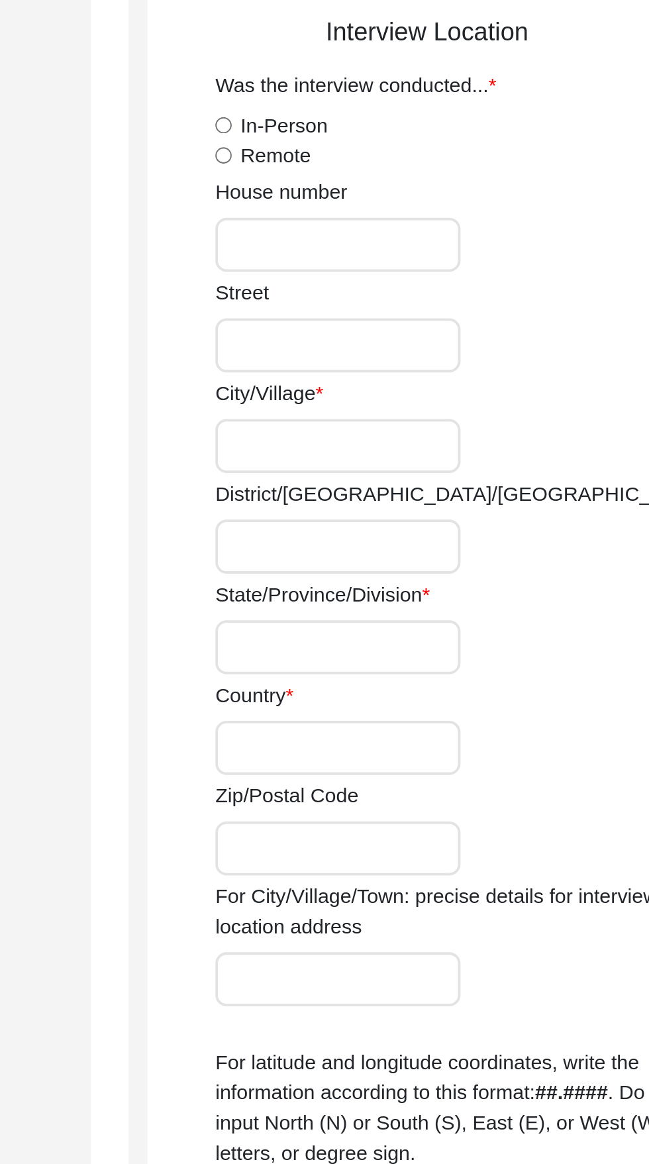
click at [432, 228] on label "In-Person" at bounding box center [426, 228] width 46 height 16
click at [399, 228] on input "In-Person" at bounding box center [394, 227] width 9 height 9
radio input "true"
click at [453, 286] on input "House number" at bounding box center [454, 290] width 129 height 28
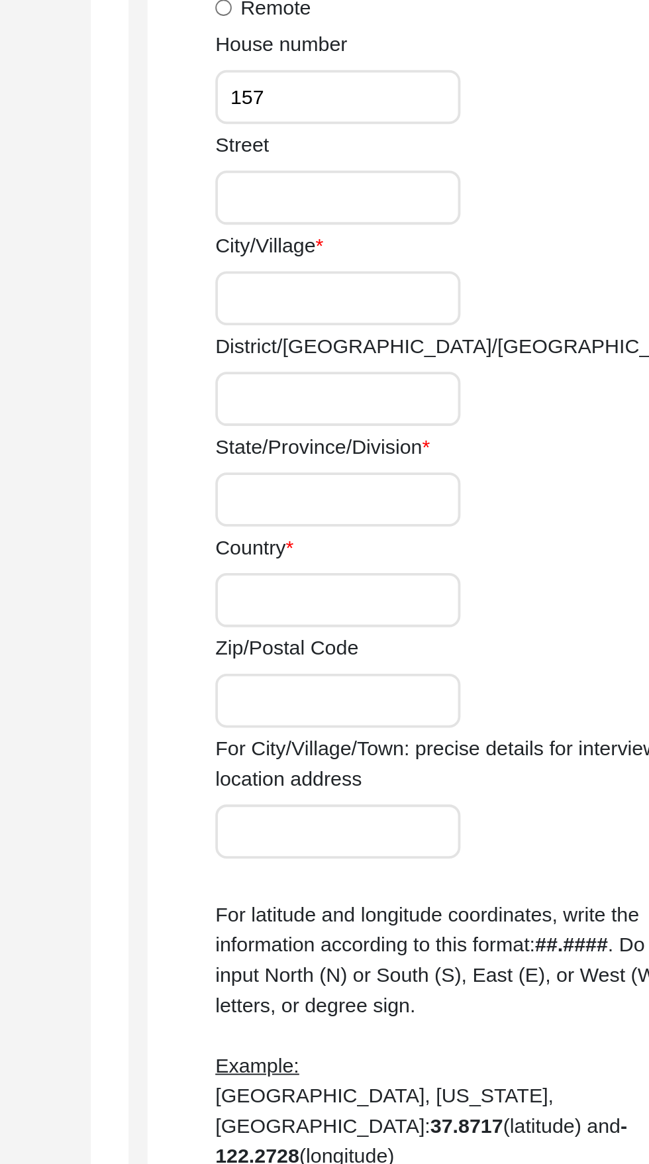
type input "157"
click at [448, 399] on input "City/Village" at bounding box center [454, 396] width 129 height 28
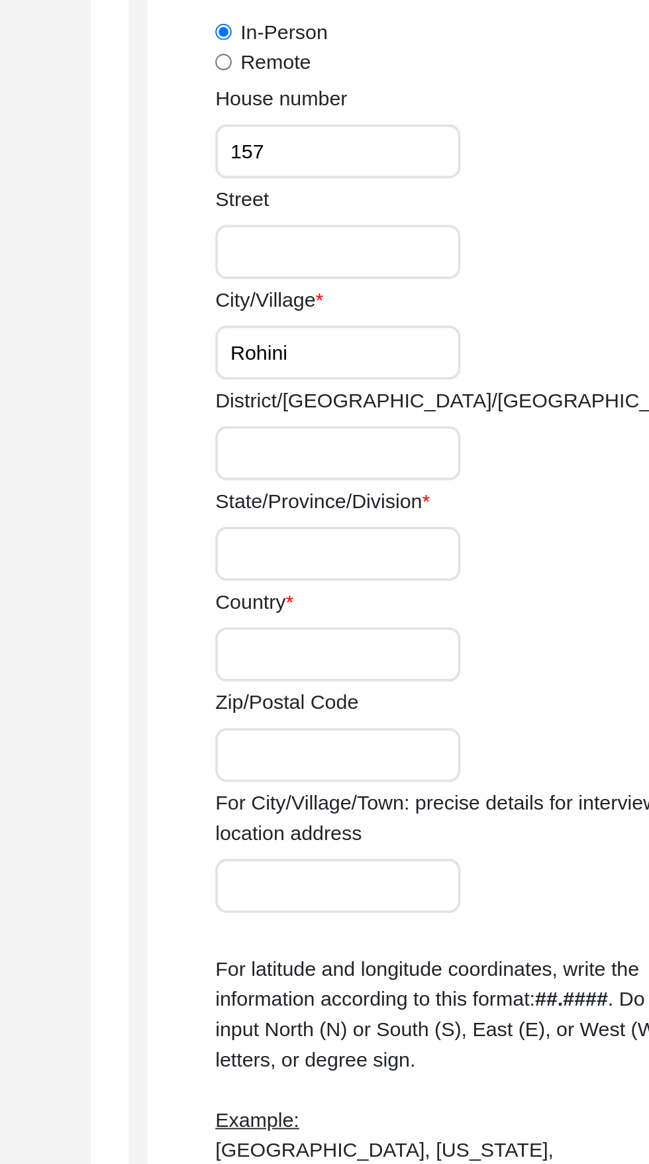
type input "Rohini"
click at [434, 364] on label "City/Village" at bounding box center [418, 369] width 57 height 16
click at [434, 382] on input "Rohini" at bounding box center [454, 396] width 129 height 28
click at [442, 341] on input "Street" at bounding box center [454, 343] width 129 height 28
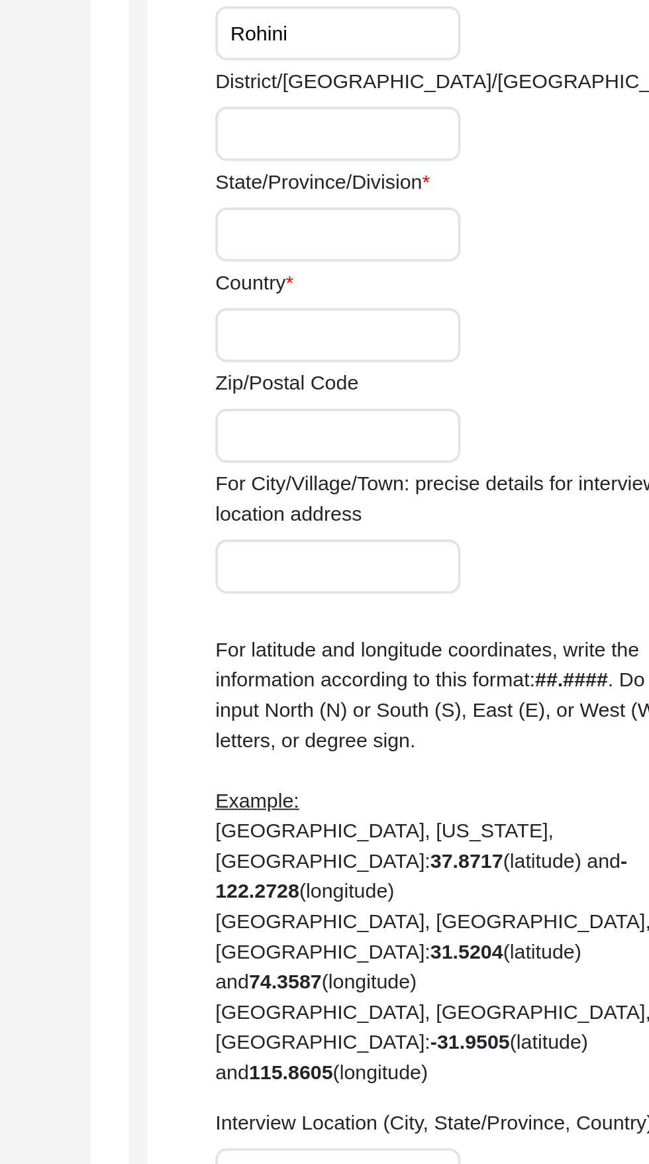
type input "[PERSON_NAME] Apartments Sector 13"
click at [447, 501] on input "State/Province/Division" at bounding box center [454, 502] width 129 height 28
type input "[GEOGRAPHIC_DATA]"
click at [454, 448] on input "District/[GEOGRAPHIC_DATA]/[GEOGRAPHIC_DATA]" at bounding box center [454, 449] width 129 height 28
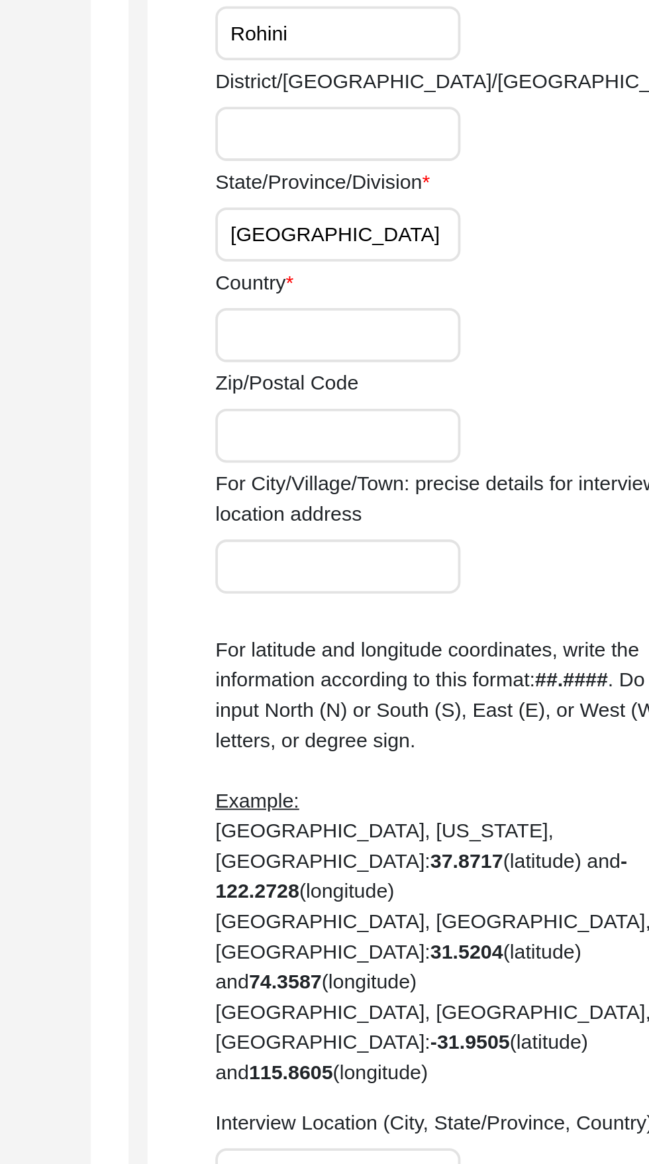
click at [450, 549] on input "Country" at bounding box center [454, 555] width 129 height 28
type input "[GEOGRAPHIC_DATA]"
click at [451, 607] on input "Zip/Postal Code" at bounding box center [454, 608] width 129 height 28
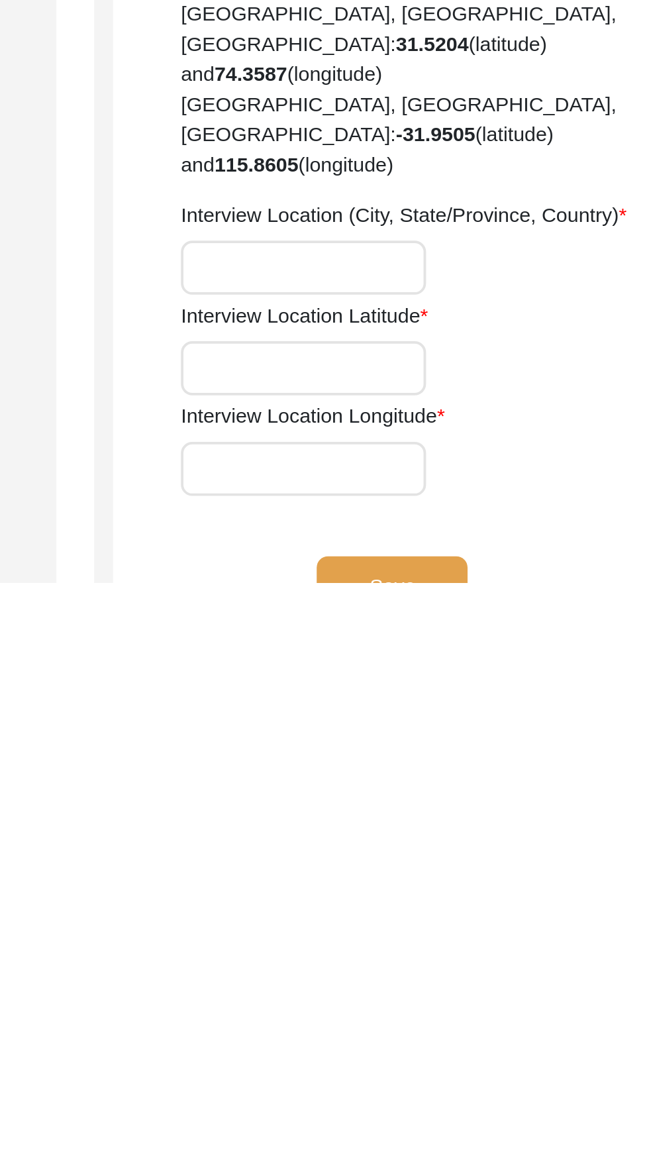
type input "110085"
click at [439, 1003] on input "Interview Location (City, State/Province, Country)" at bounding box center [454, 998] width 129 height 28
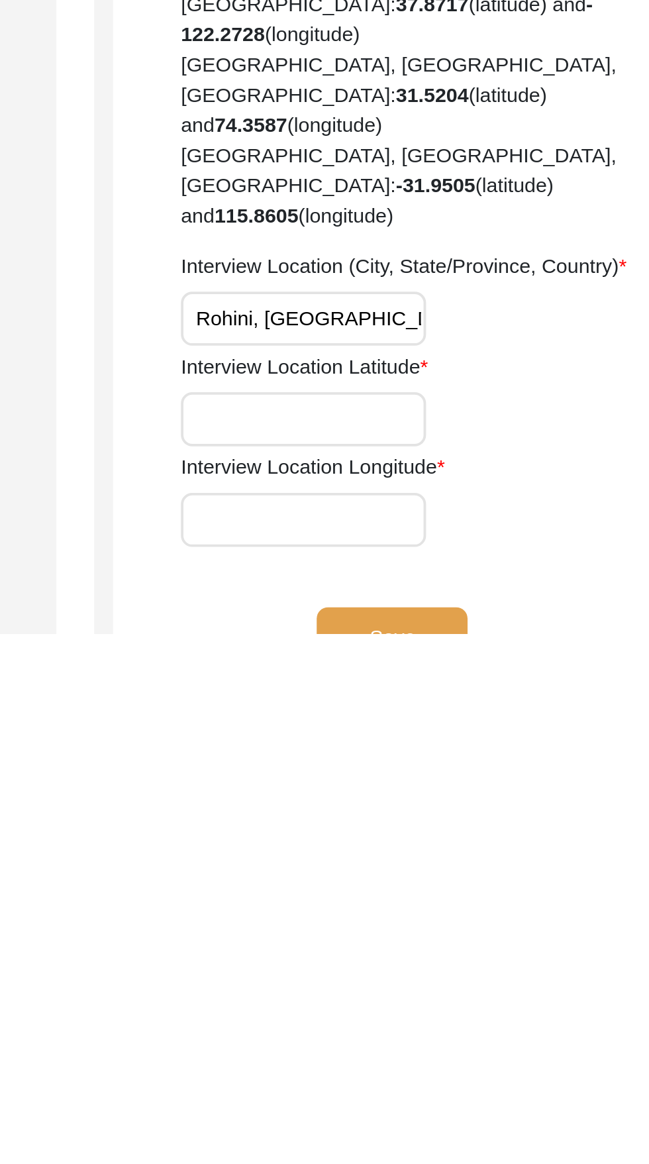
scroll to position [0, 1]
type input "Rohini, [GEOGRAPHIC_DATA], [GEOGRAPHIC_DATA]"
click at [459, 1048] on input "Interview Location Latitude" at bounding box center [454, 1051] width 129 height 28
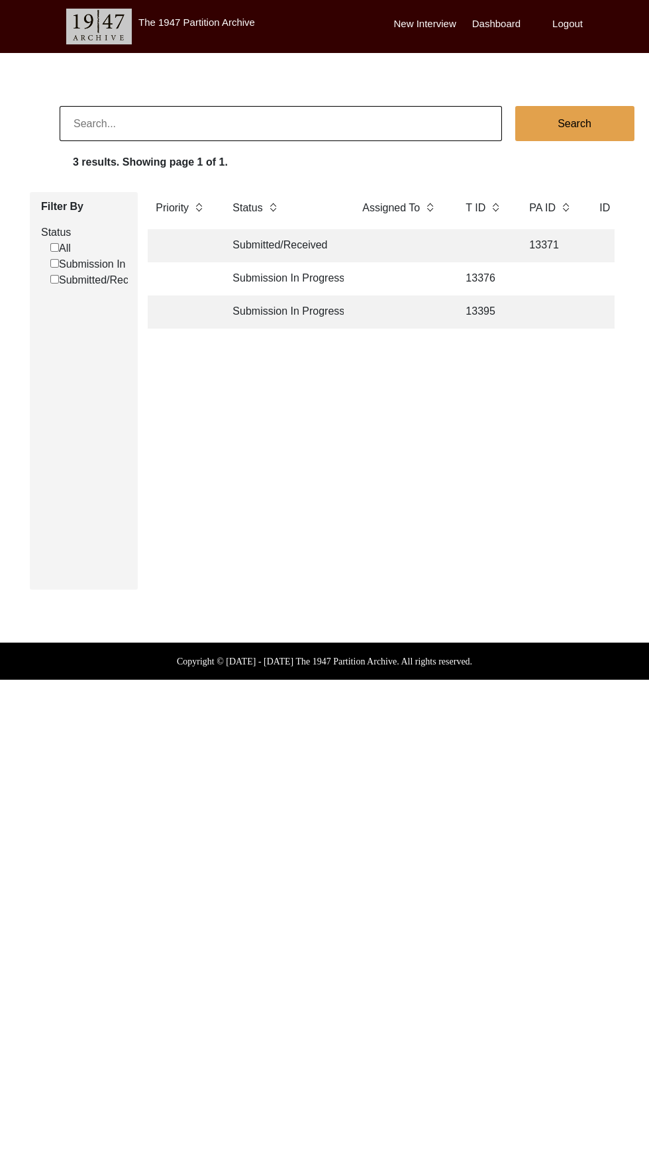
click at [314, 277] on td "Submission In Progress" at bounding box center [284, 278] width 119 height 33
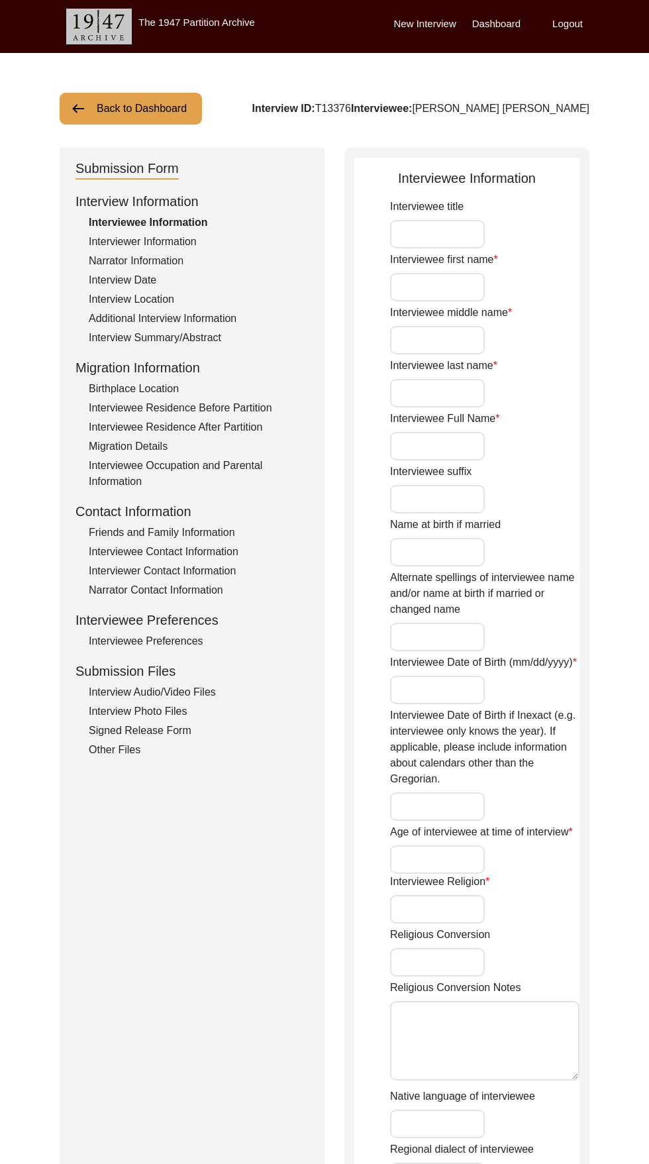
type input "[PERSON_NAME]"
type input "Lal"
type input "Khurana"
type input "[PERSON_NAME] [PERSON_NAME]"
type input "[DATE]"
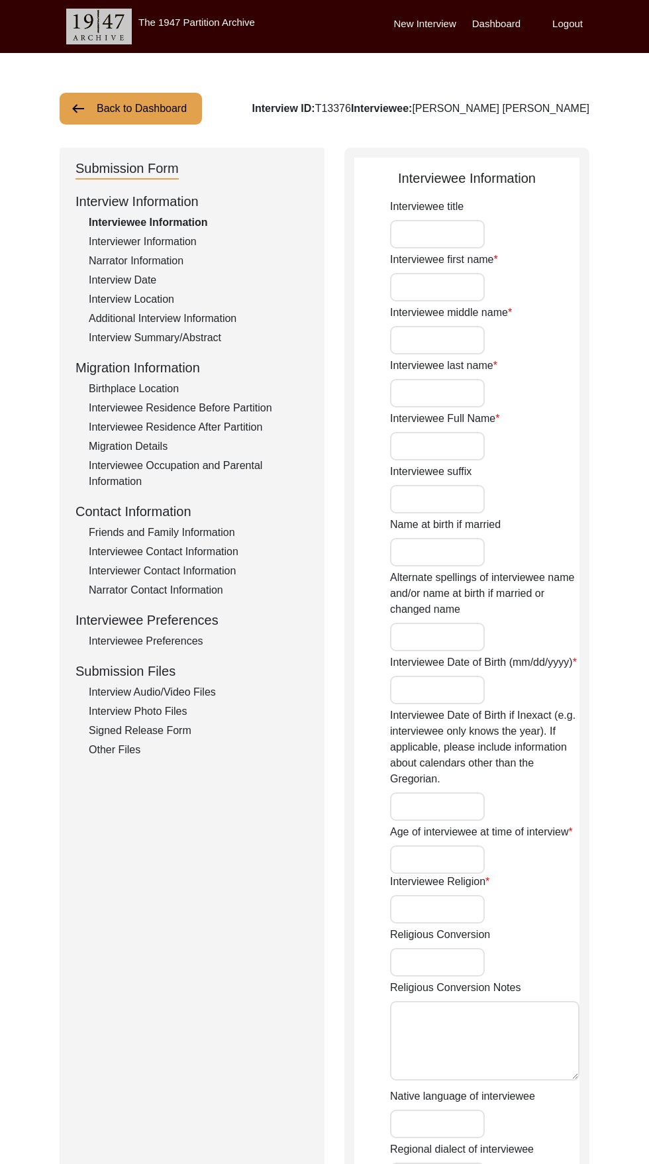
type input "88"
type input "[DEMOGRAPHIC_DATA]"
type input "Hindi"
type input "[DEMOGRAPHIC_DATA]"
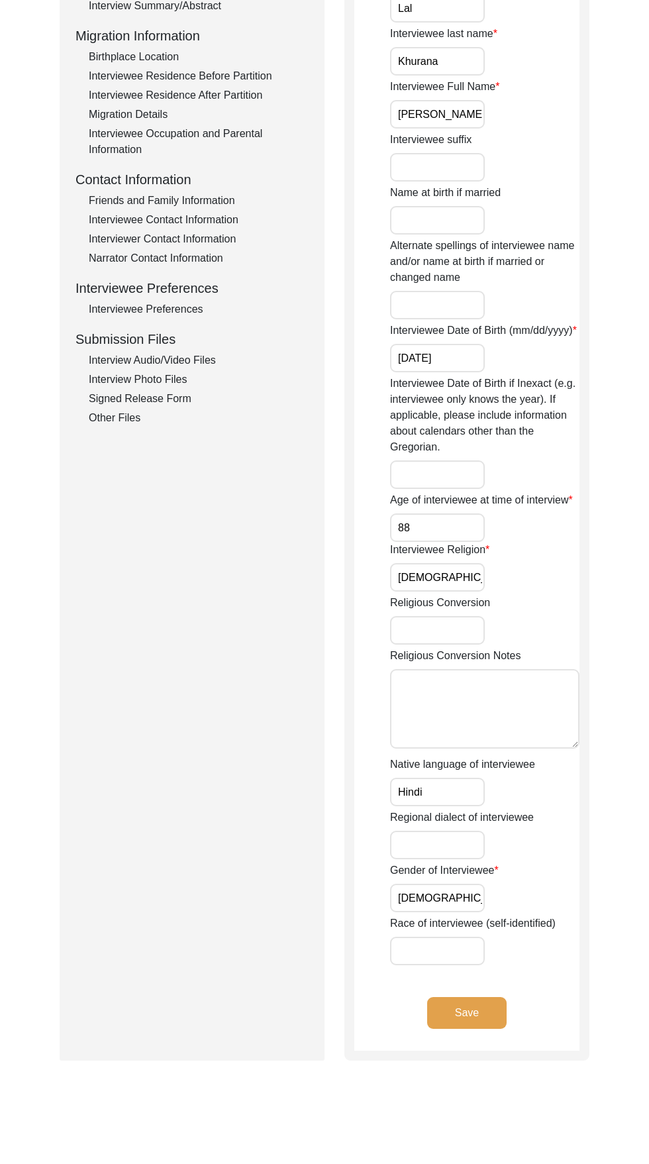
click at [484, 1029] on button "Save" at bounding box center [466, 1013] width 79 height 32
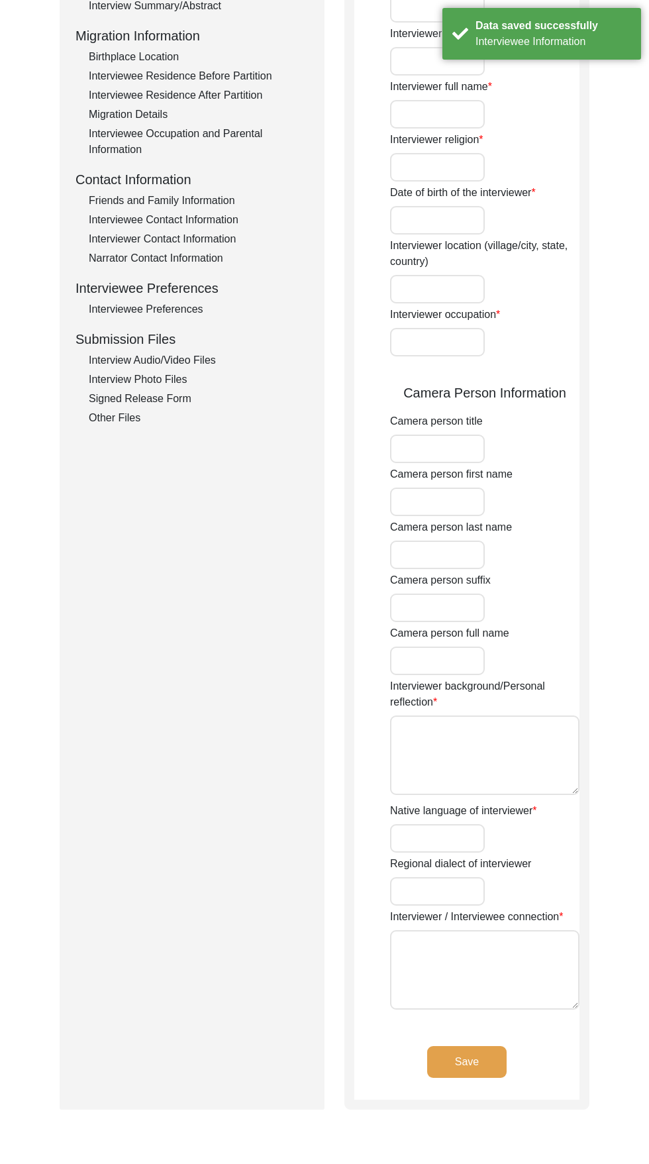
type input "[PERSON_NAME]"
type input "Puri"
type input "[PERSON_NAME] Puri"
type input "[DEMOGRAPHIC_DATA]"
type input "[DATE]"
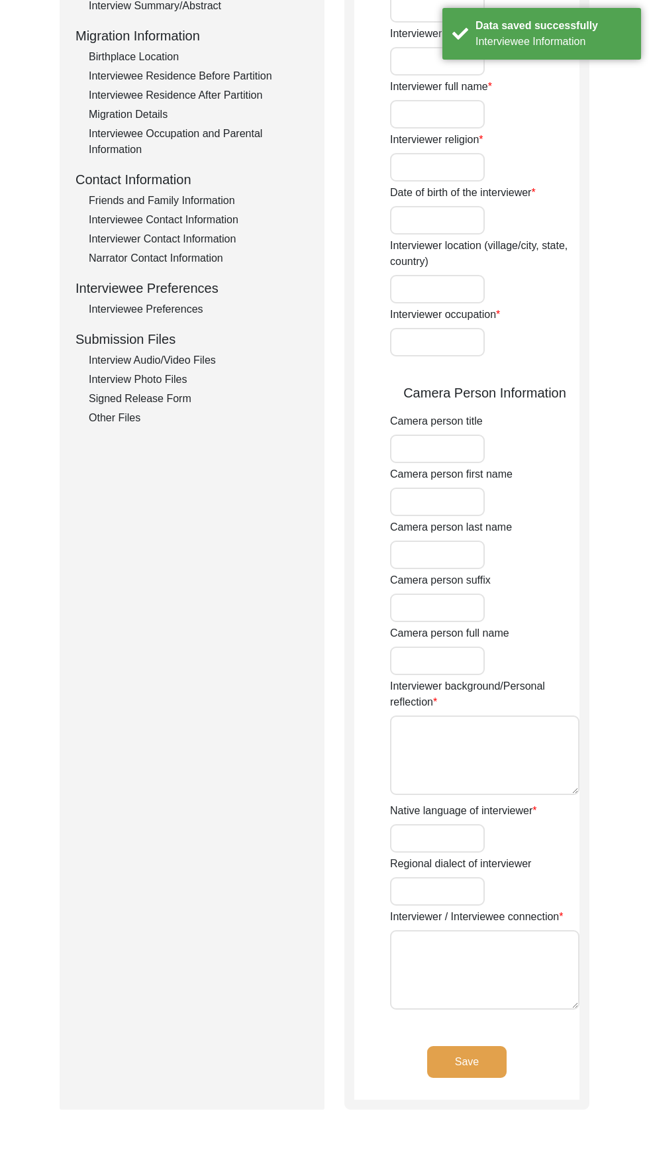
type input "Student"
type input "[PERSON_NAME]"
type input "Kaur"
type input "[PERSON_NAME]"
type input "Punjabi"
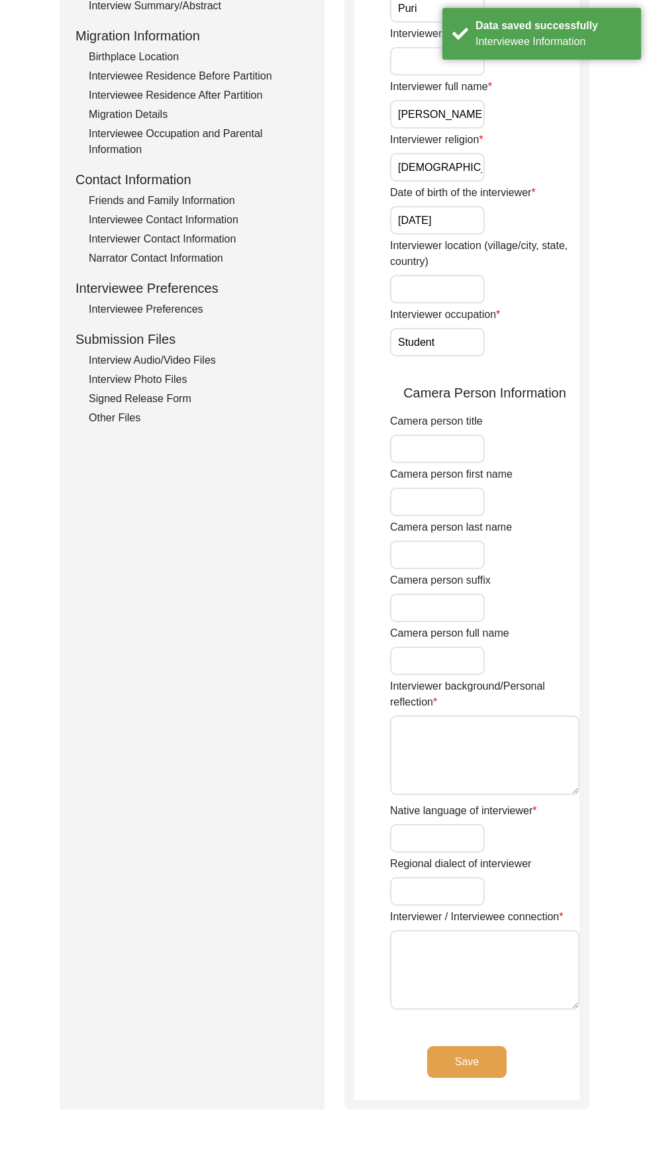
type textarea "None."
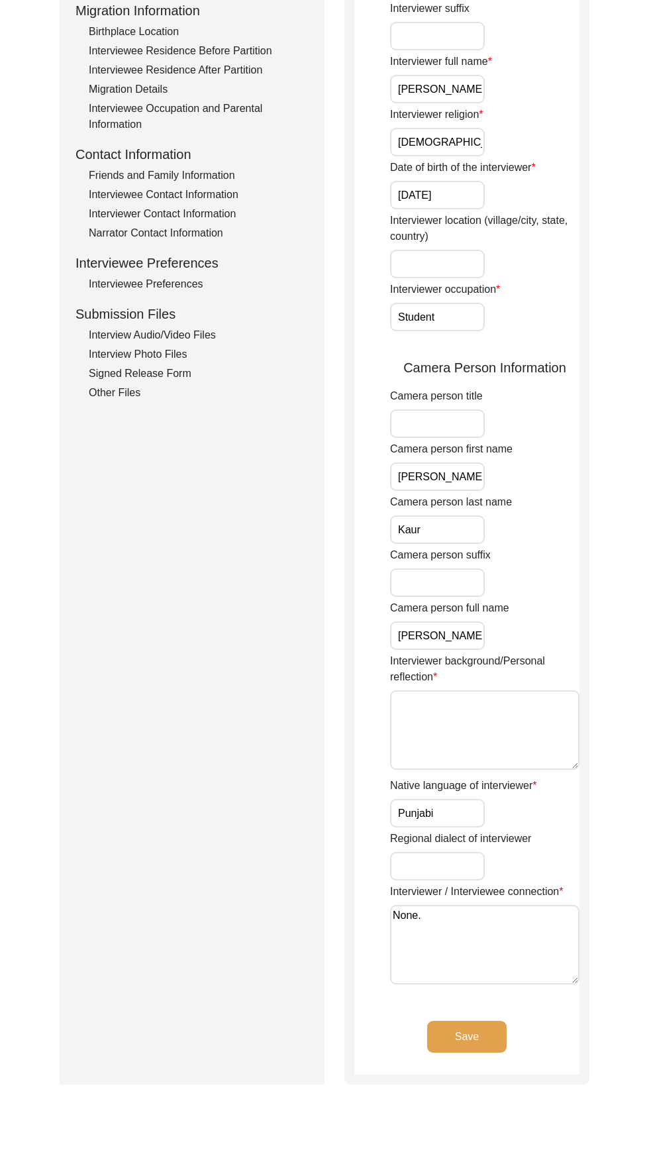
scroll to position [365, 0]
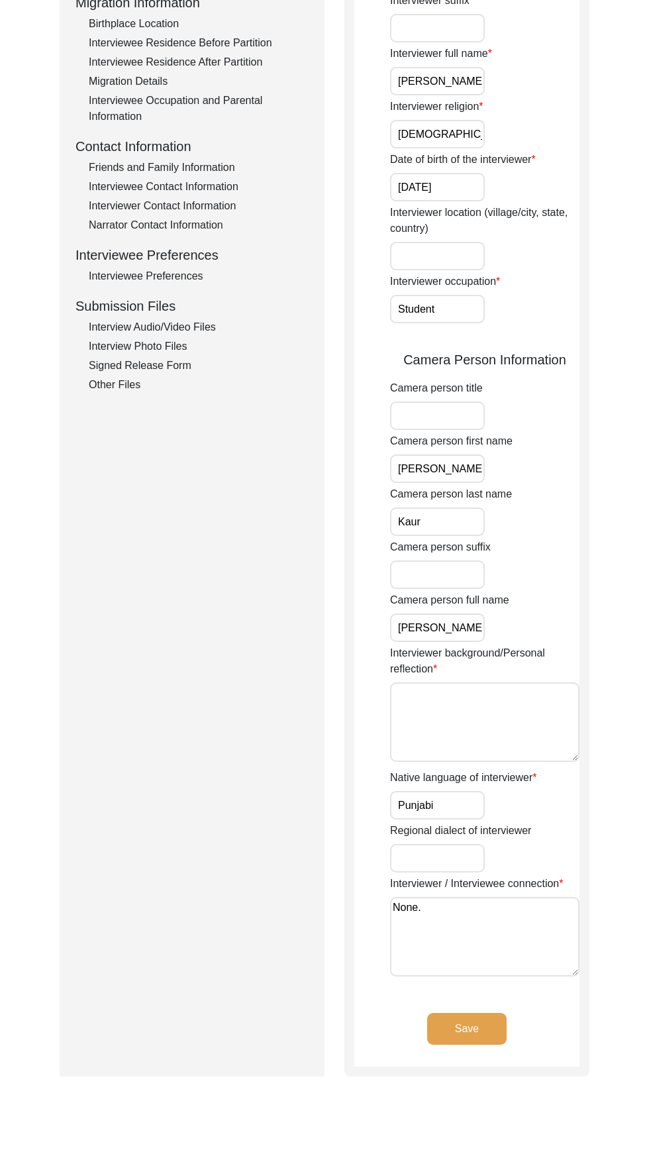
click at [467, 1028] on button "Save" at bounding box center [466, 1029] width 79 height 32
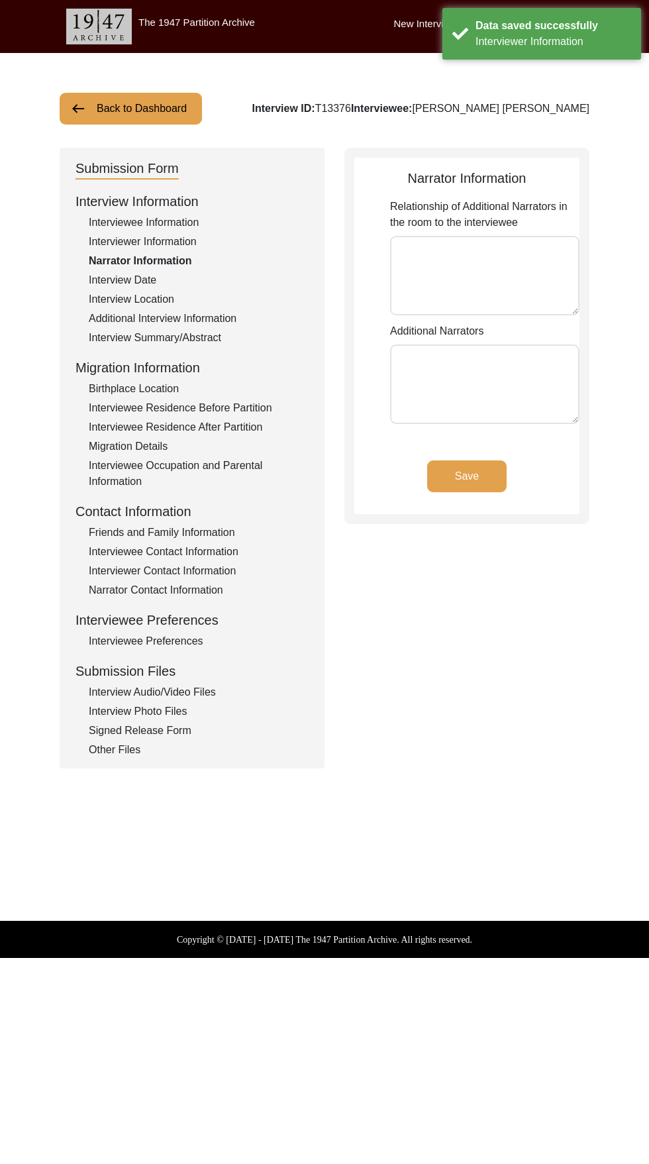
type textarea "Daughter Wife"
type textarea "[PERSON_NAME] [PERSON_NAME] [PERSON_NAME]"
click at [484, 474] on button "Save" at bounding box center [466, 476] width 79 height 32
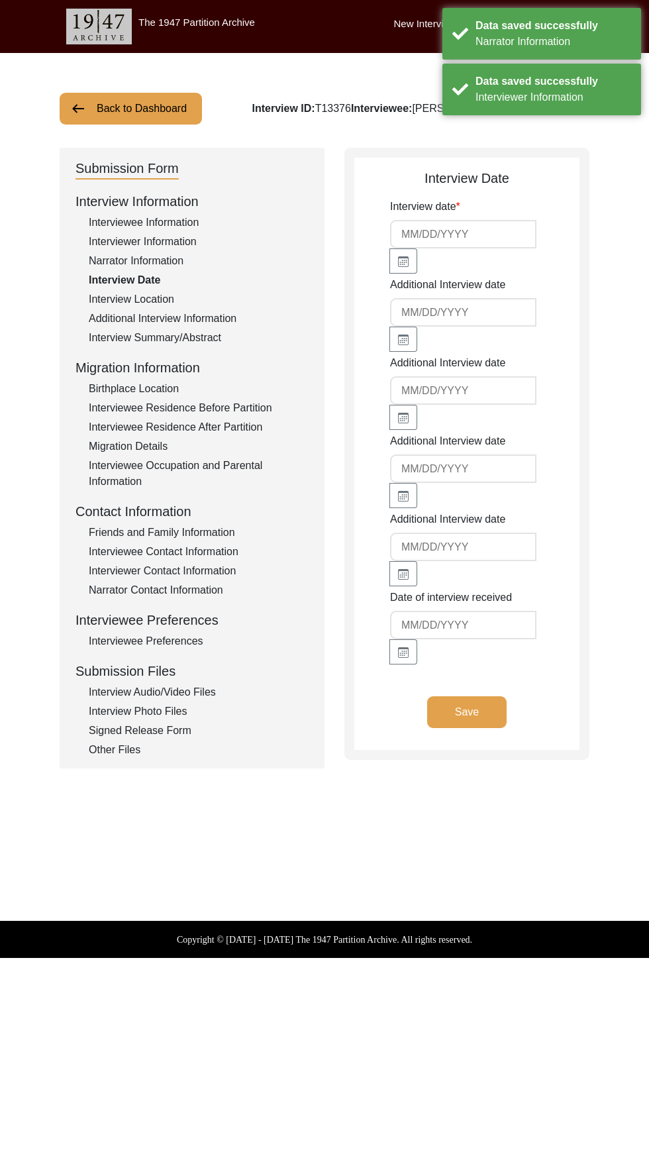
type input "[DATE]"
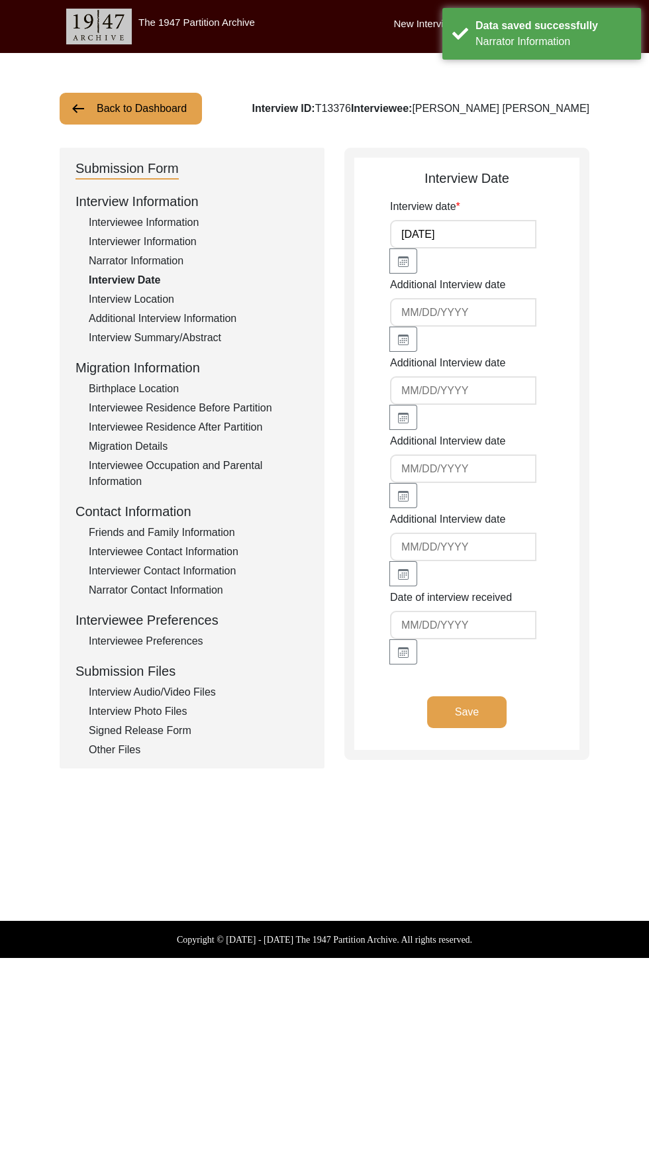
click at [477, 719] on button "Save" at bounding box center [466, 712] width 79 height 32
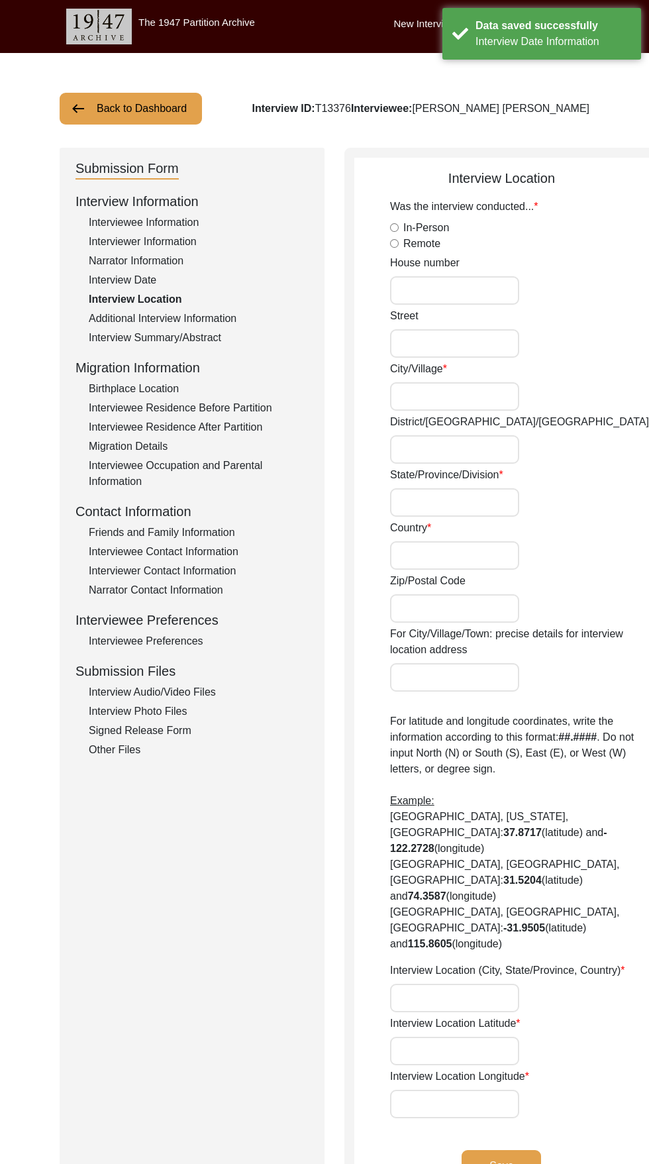
click at [423, 231] on label "In-Person" at bounding box center [426, 228] width 46 height 16
click at [399, 231] on input "In-Person" at bounding box center [394, 227] width 9 height 9
radio input "true"
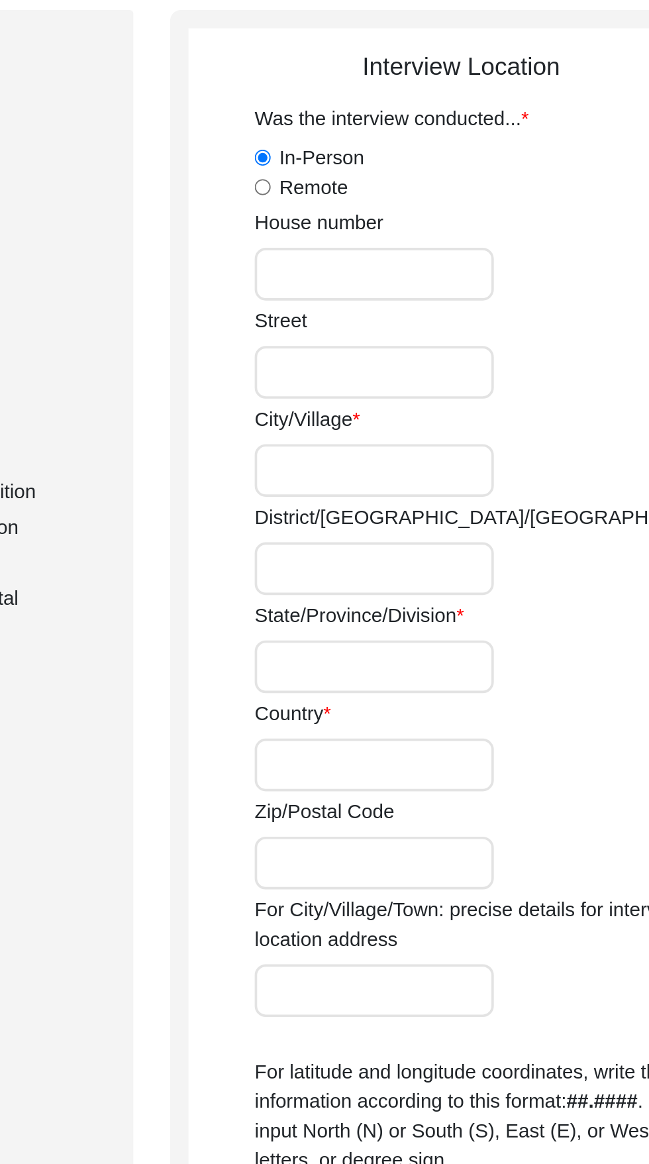
click at [460, 295] on input "House number" at bounding box center [454, 290] width 129 height 28
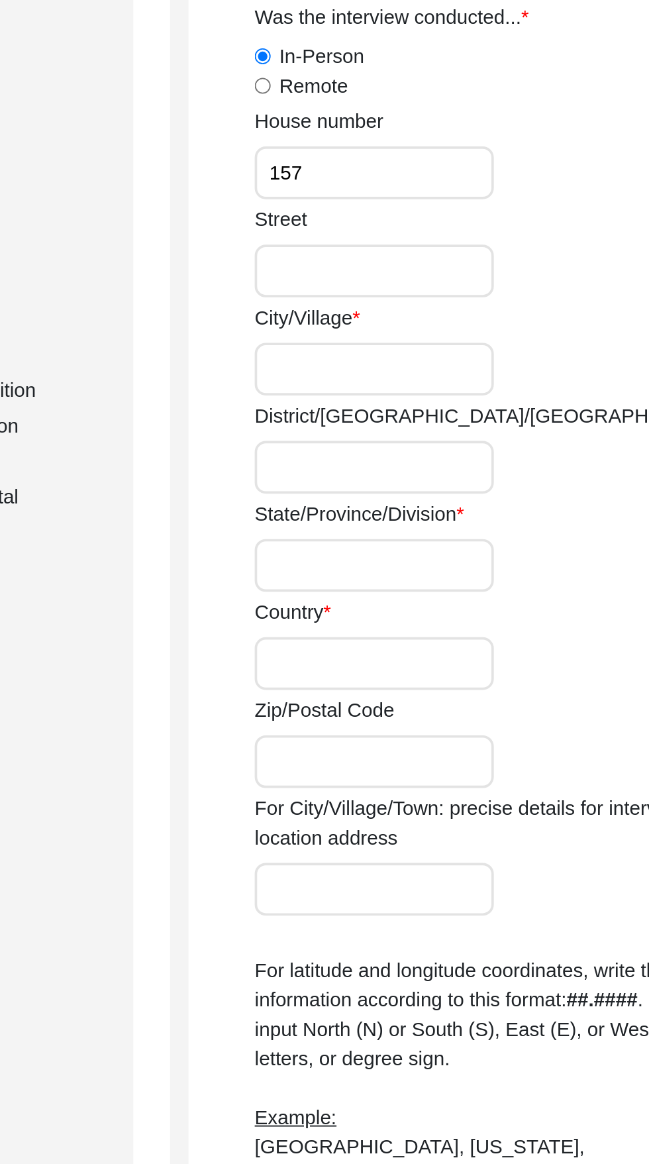
type input "157"
click at [448, 346] on input "Street" at bounding box center [454, 343] width 129 height 28
type input "[PERSON_NAME] Apartments"
click at [442, 399] on input "City/Village" at bounding box center [454, 396] width 129 height 28
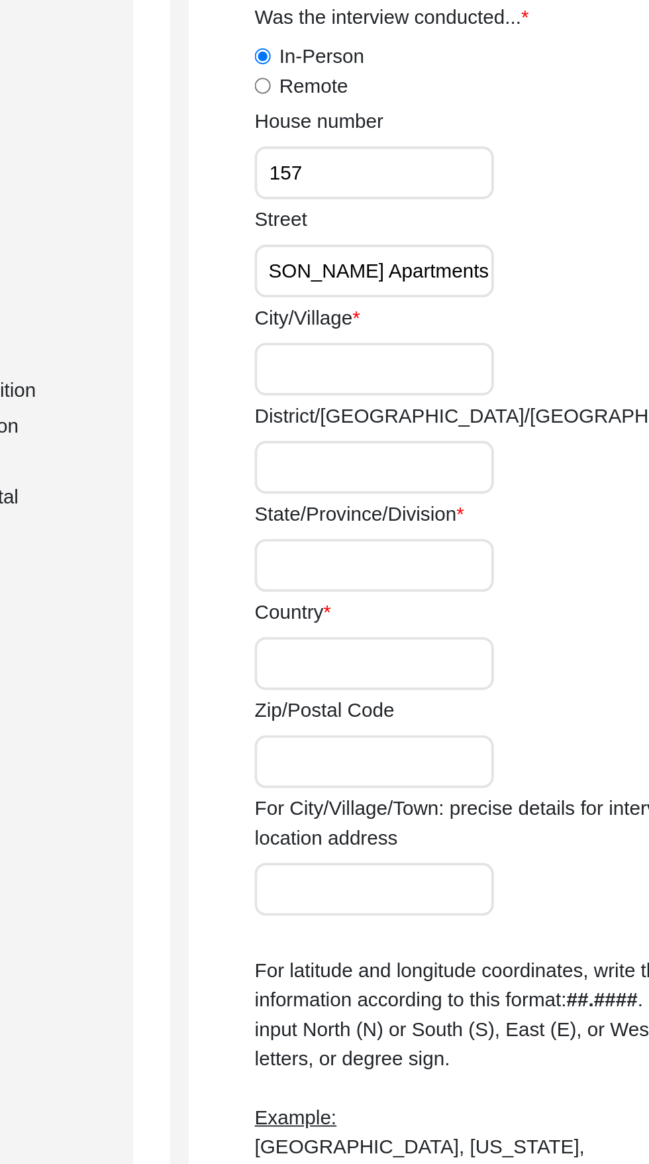
scroll to position [0, 0]
type input "S"
click at [455, 346] on input "[PERSON_NAME] Apartments" at bounding box center [454, 343] width 129 height 28
type input "[PERSON_NAME] Apartments Sector 13"
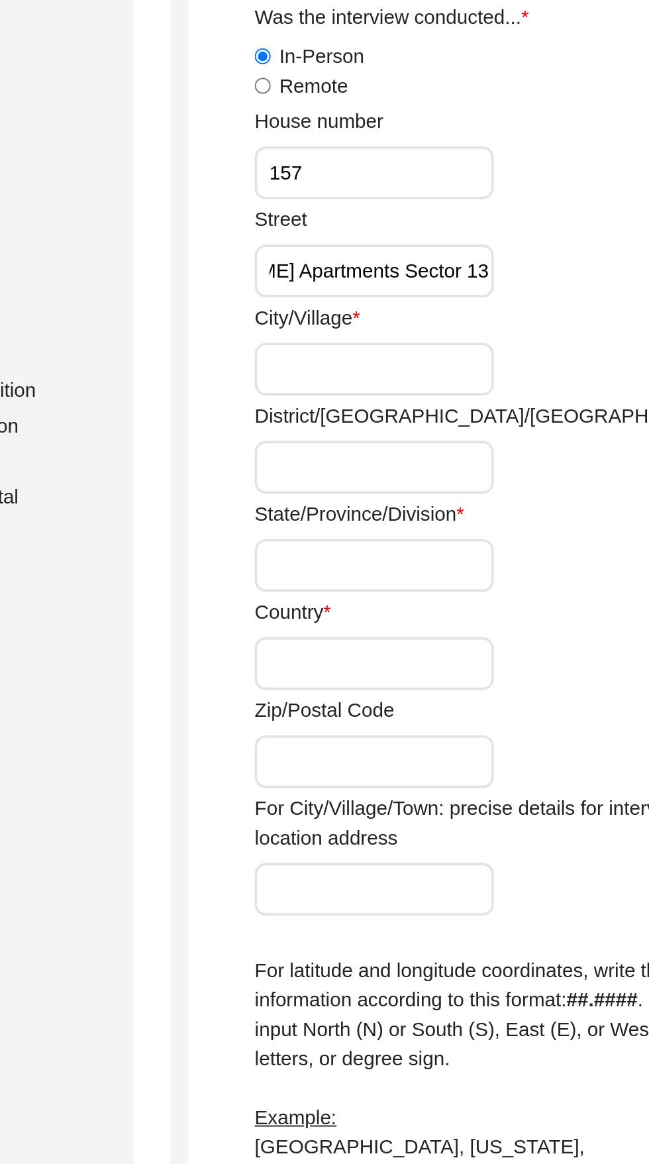
click at [446, 398] on input "City/Village" at bounding box center [454, 396] width 129 height 28
type input "[GEOGRAPHIC_DATA]"
click at [446, 453] on input "District/[GEOGRAPHIC_DATA]/[GEOGRAPHIC_DATA]" at bounding box center [454, 449] width 129 height 28
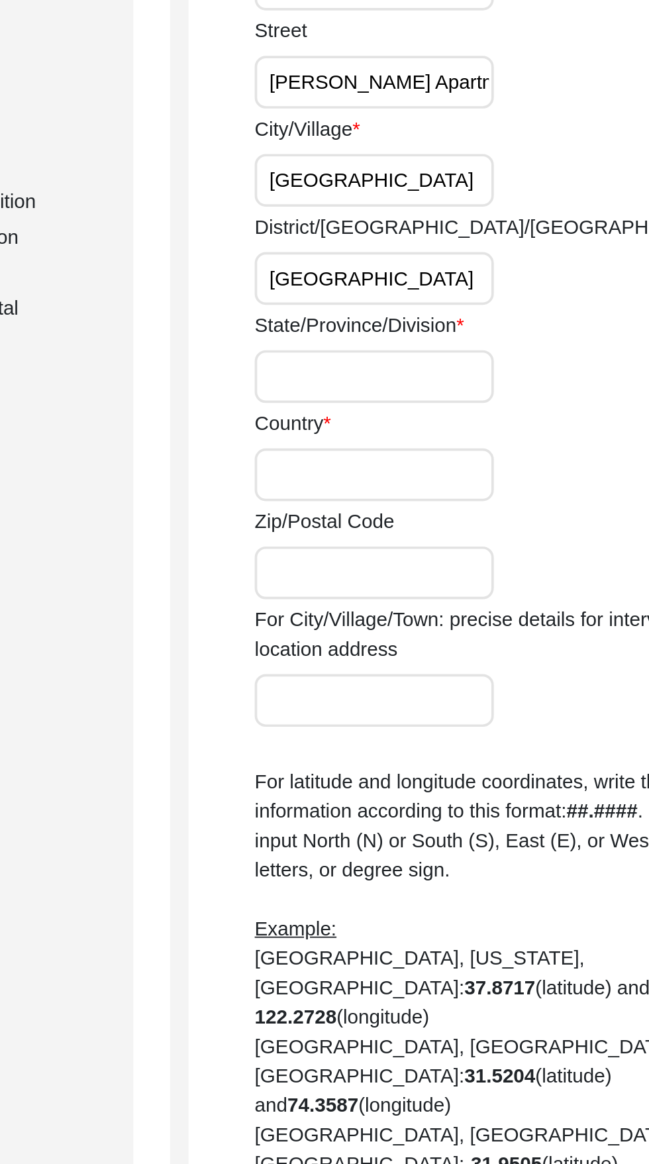
type input "North West Delhi"
click at [460, 499] on input "State/Province/Division" at bounding box center [454, 502] width 129 height 28
type input "[GEOGRAPHIC_DATA]"
click at [456, 575] on label "Zip/Postal Code" at bounding box center [428, 581] width 76 height 16
click at [456, 594] on input "Zip/Postal Code" at bounding box center [454, 608] width 129 height 28
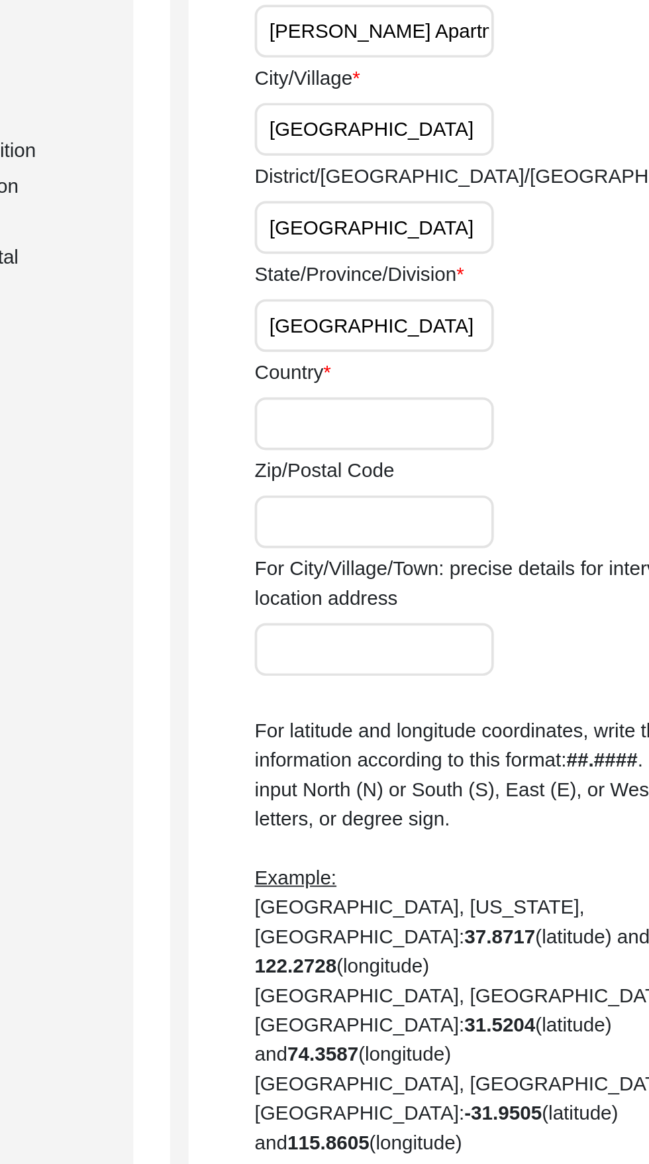
click at [445, 583] on label "Zip/Postal Code" at bounding box center [428, 581] width 76 height 16
click at [445, 594] on input "Zip/Postal Code" at bounding box center [454, 608] width 129 height 28
click at [437, 550] on input "Country" at bounding box center [454, 555] width 129 height 28
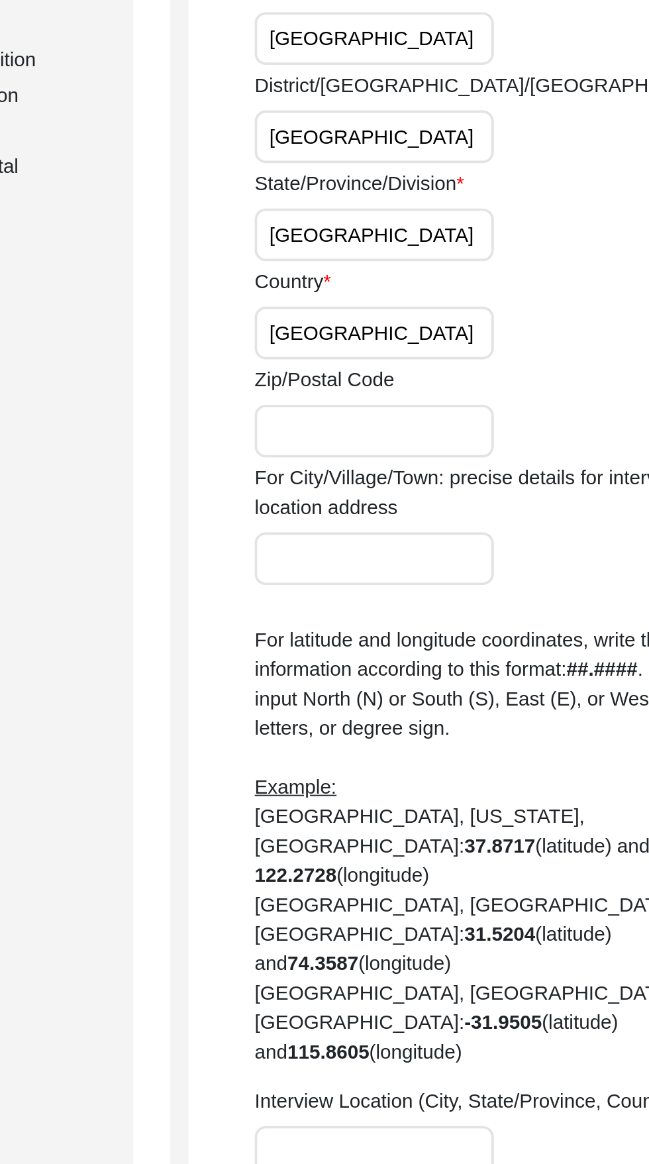
type input "[GEOGRAPHIC_DATA]"
click at [440, 611] on input "Zip/Postal Code" at bounding box center [454, 608] width 129 height 28
type input "110085"
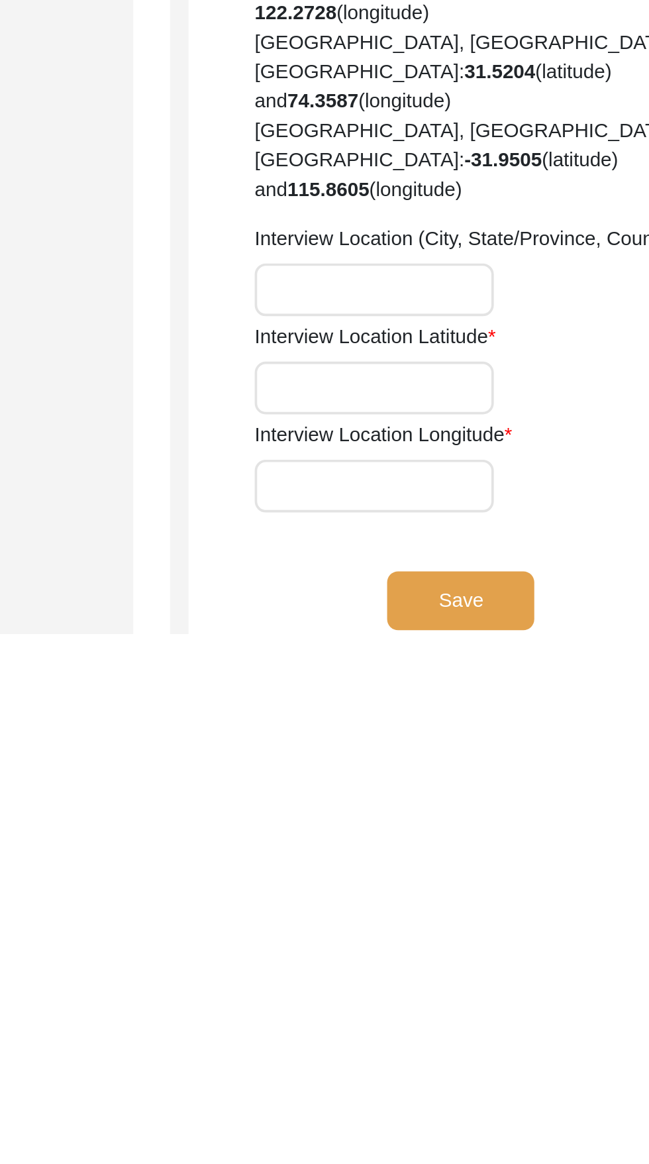
scroll to position [20, 0]
click at [443, 1035] on input "Interview Location Latitude" at bounding box center [454, 1031] width 129 height 28
type input "28.72246° N"
click at [449, 1080] on input "Interview Location Longitude" at bounding box center [454, 1084] width 129 height 28
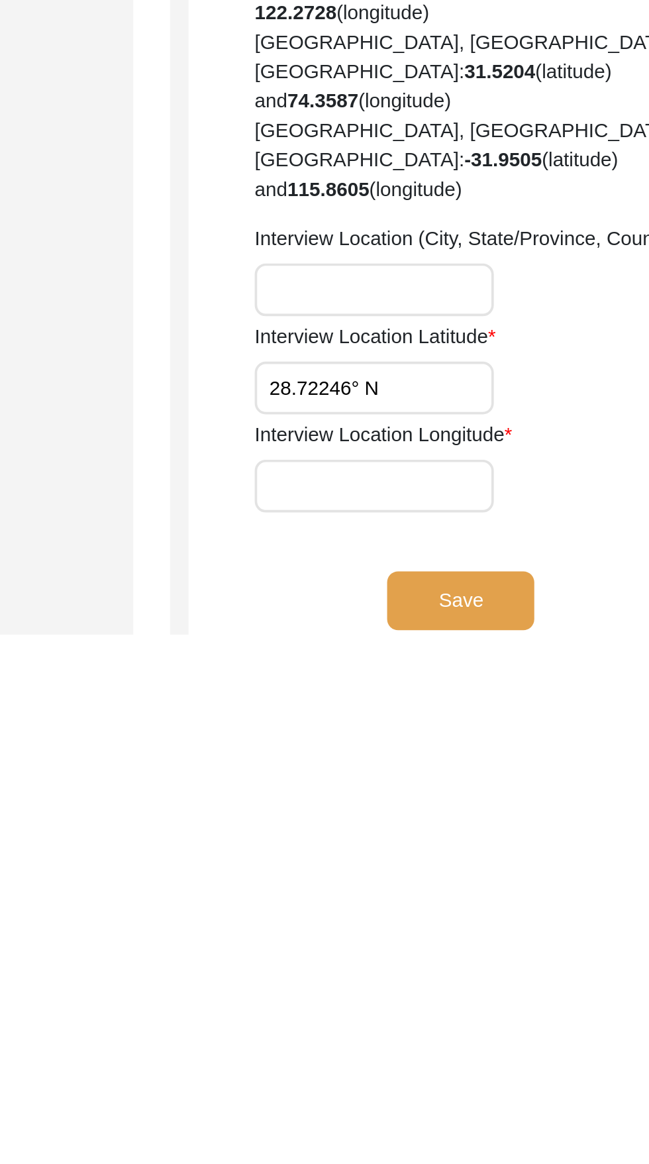
paste input "28.72246° N and 77.12783° E,"
click at [424, 1087] on input "28.72246° N and 77.12783° E," at bounding box center [454, 1084] width 129 height 28
click at [469, 1087] on input "77.12783° E," at bounding box center [454, 1084] width 129 height 28
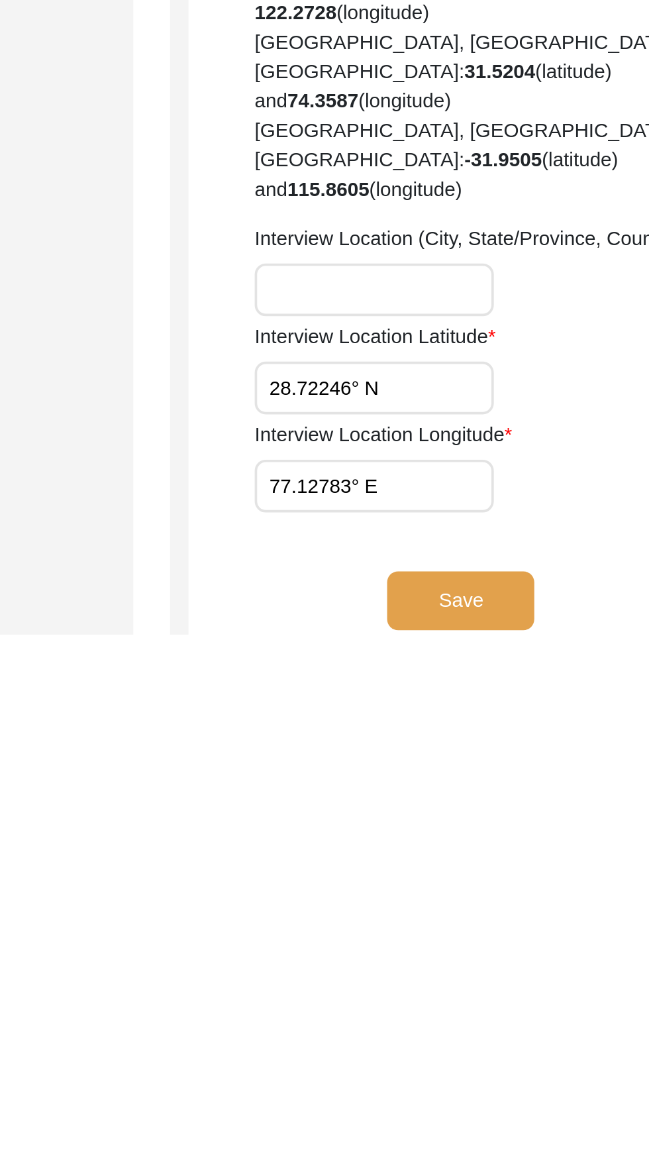
type input "77.12783° E"
click at [458, 976] on input "Interview Location (City, State/Province, Country)" at bounding box center [454, 978] width 129 height 28
type input "Rohini, [GEOGRAPHIC_DATA], [GEOGRAPHIC_DATA]"
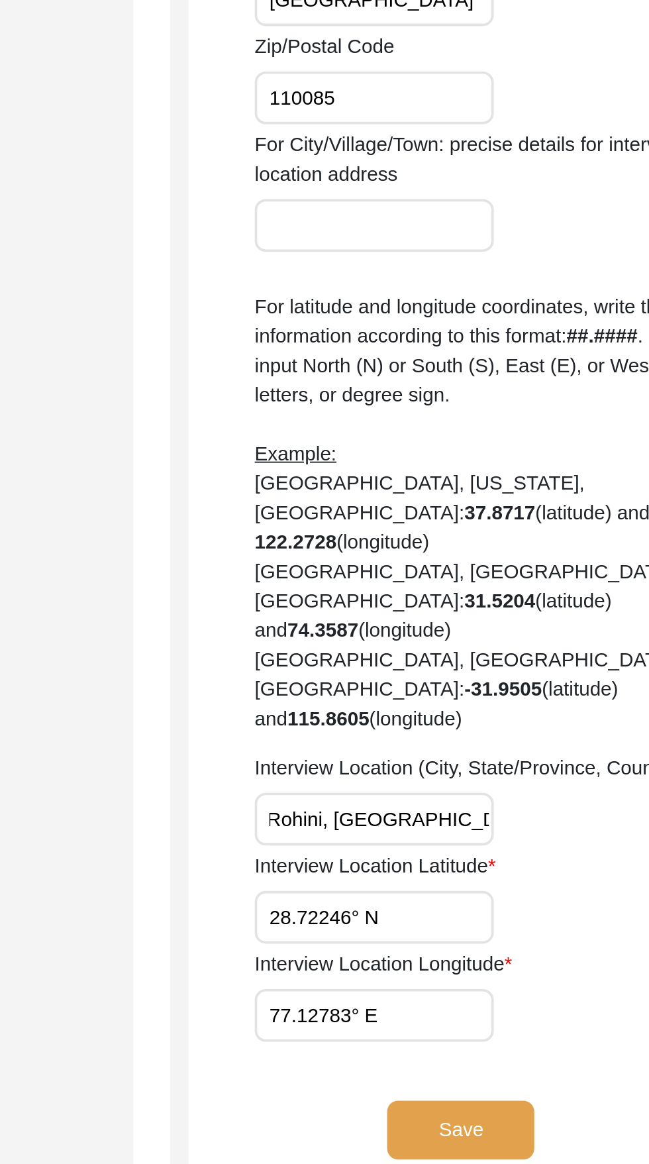
click at [482, 1143] on button "Save" at bounding box center [501, 1145] width 79 height 32
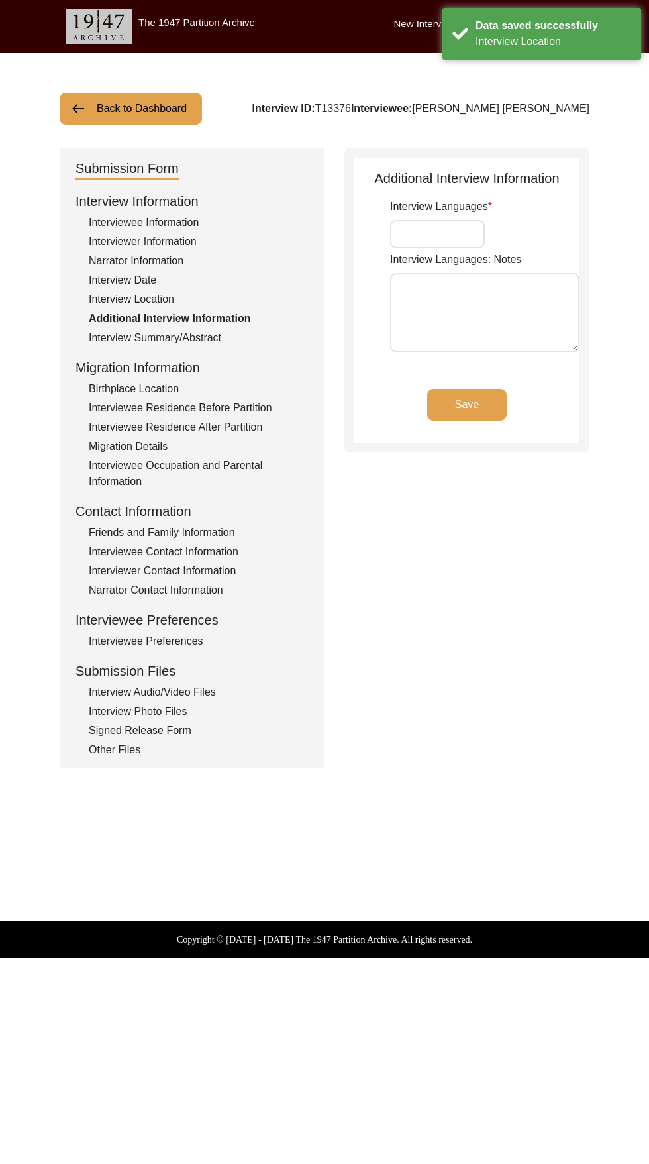
click at [489, 206] on label "Interview Languages" at bounding box center [441, 207] width 102 height 16
click at [485, 220] on input "Interview Languages" at bounding box center [437, 234] width 95 height 28
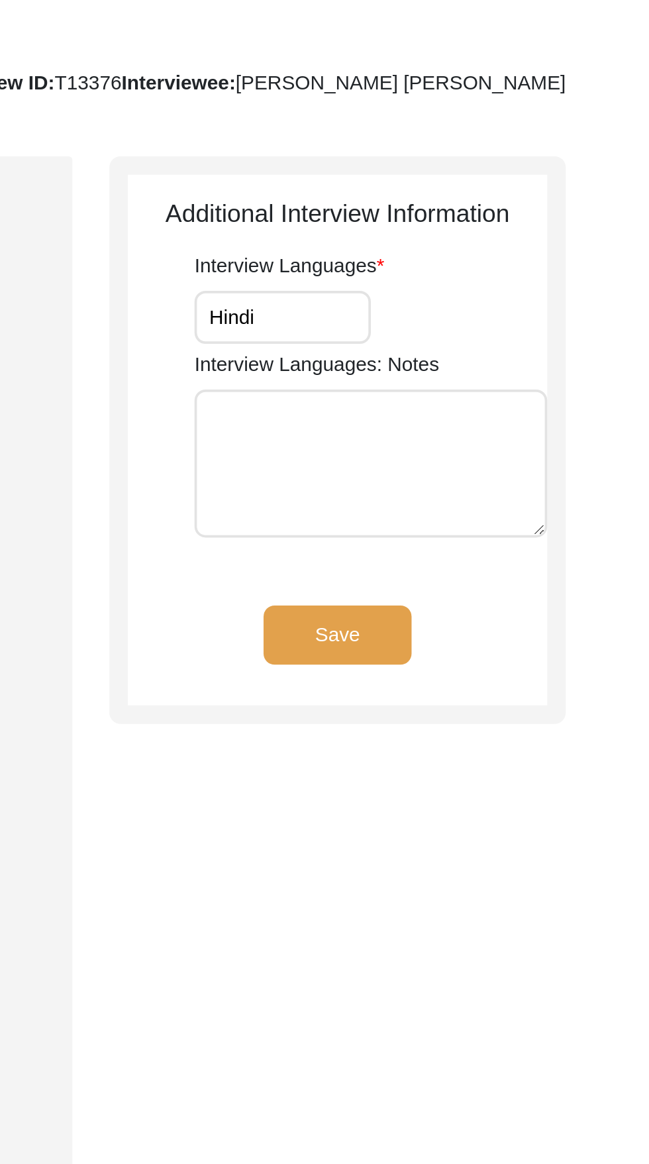
type input "Hindi"
click at [525, 289] on textarea "Interview Languages: Notes" at bounding box center [484, 312] width 189 height 79
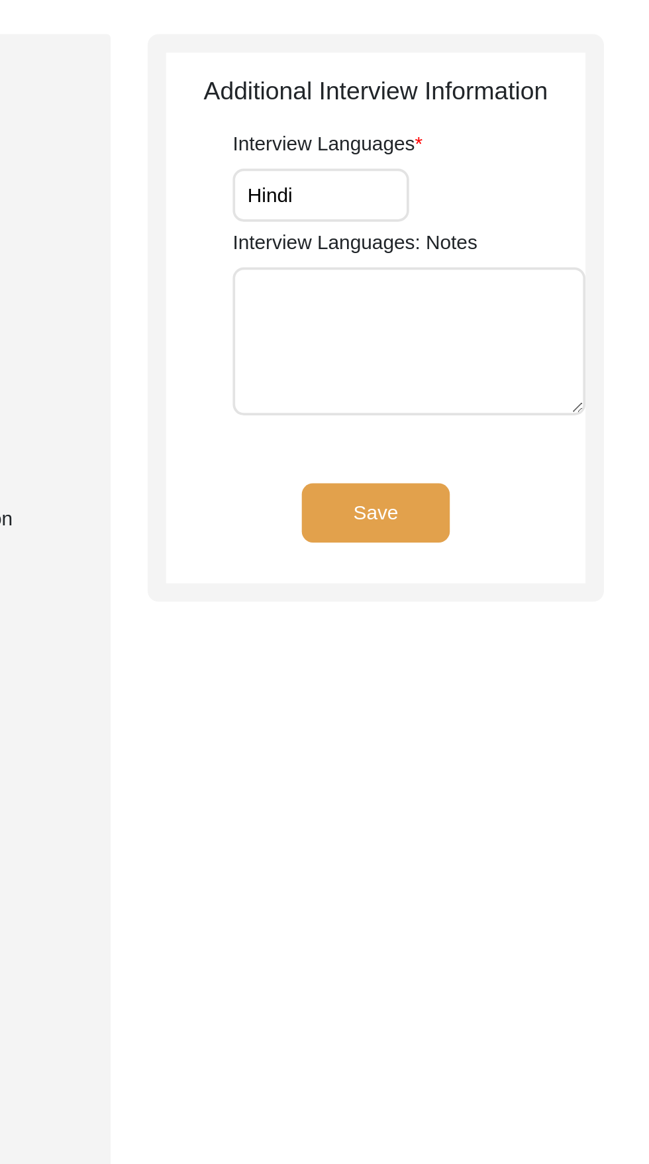
click at [494, 409] on button "Save" at bounding box center [466, 405] width 79 height 32
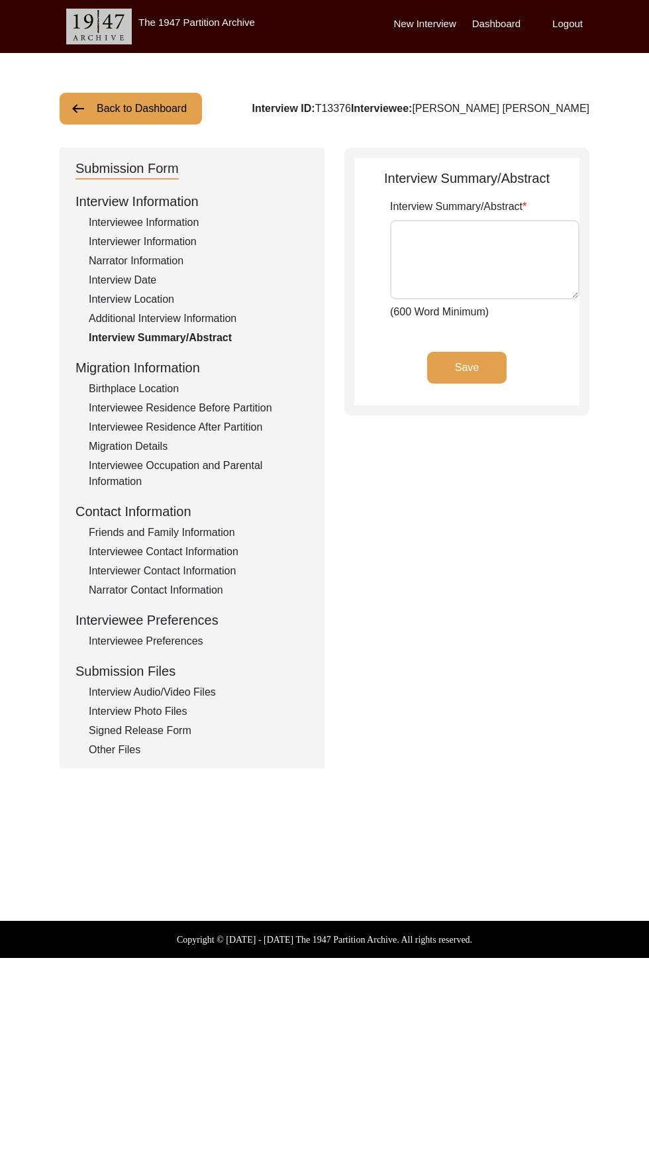
click at [167, 389] on div "Birthplace Location" at bounding box center [199, 389] width 220 height 16
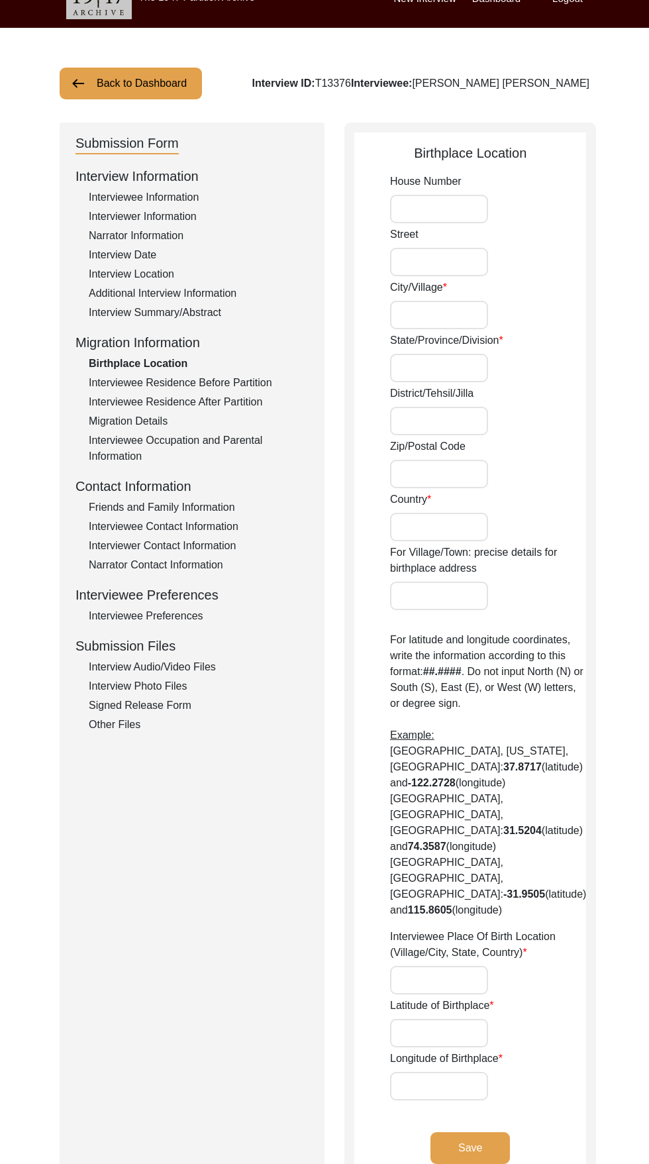
scroll to position [38, 0]
